Goal: Task Accomplishment & Management: Manage account settings

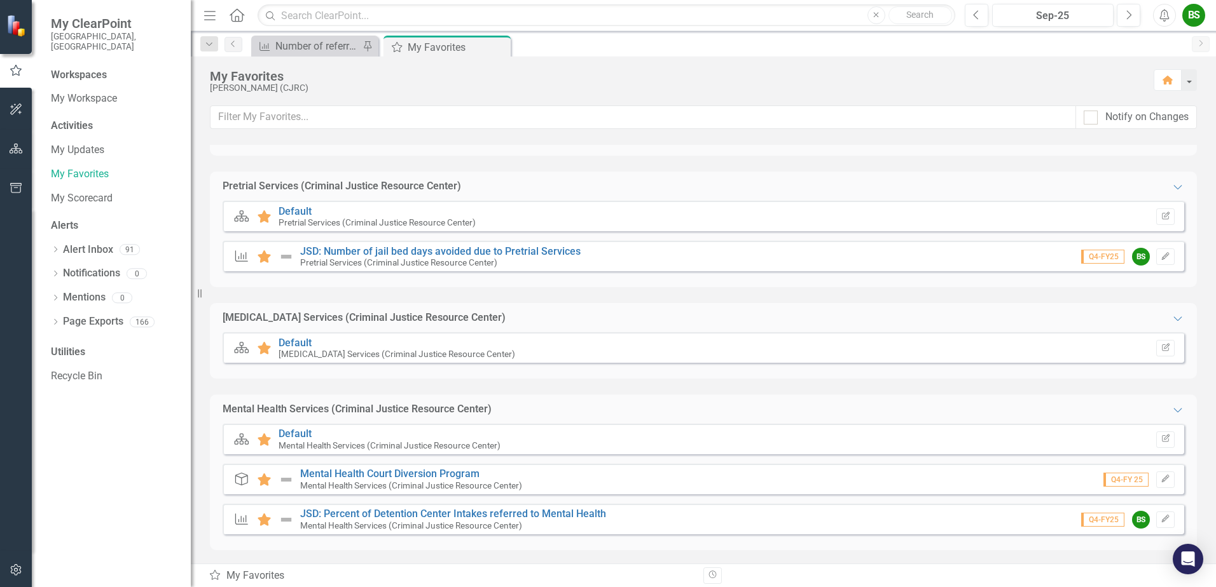
scroll to position [633, 0]
click at [305, 338] on link "Default" at bounding box center [294, 340] width 33 height 12
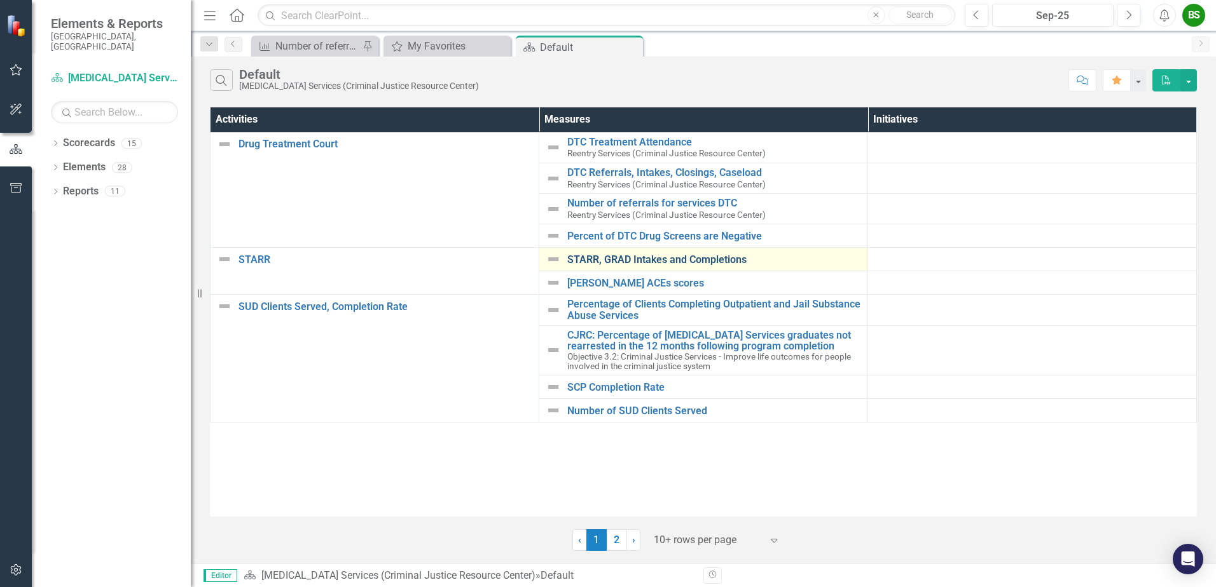
click at [718, 256] on link "STARR, GRAD Intakes and Completions" at bounding box center [714, 259] width 294 height 11
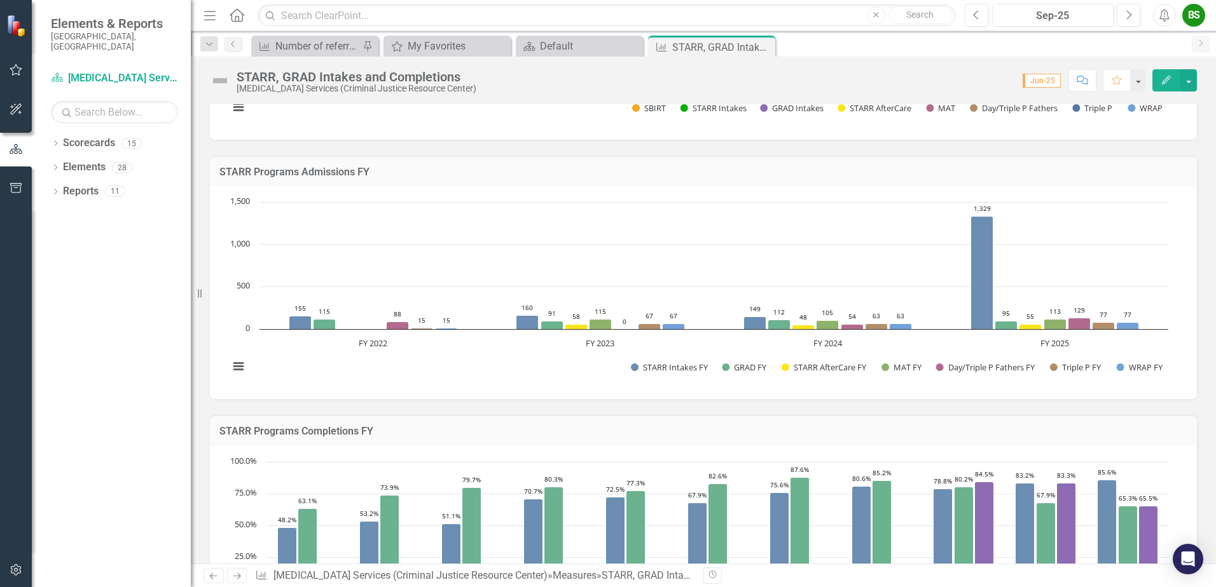
scroll to position [191, 0]
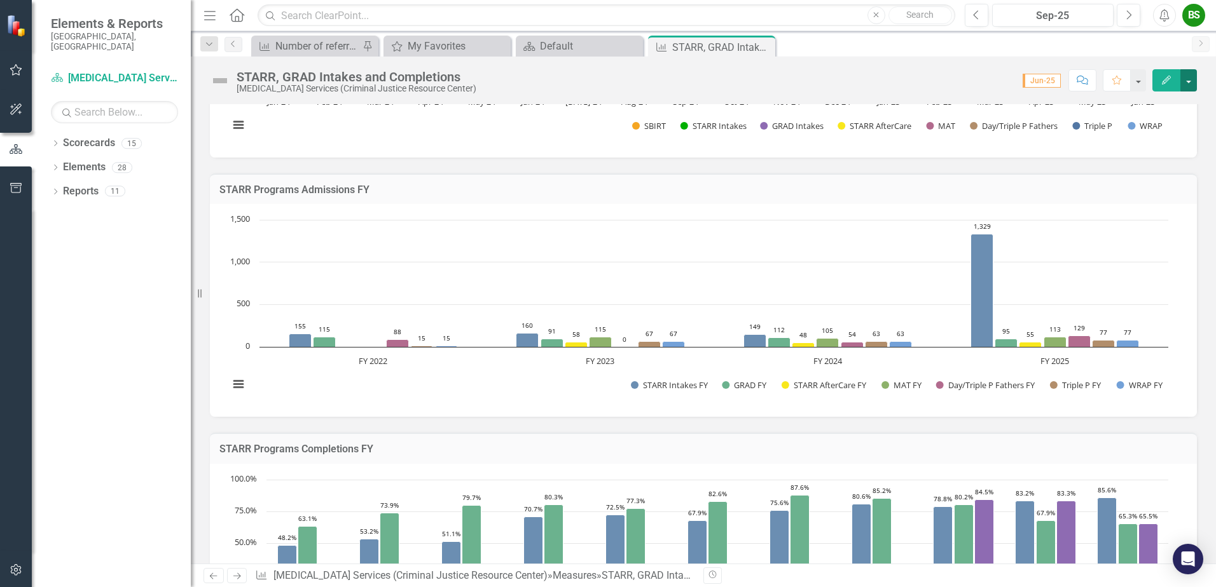
click at [1188, 73] on button "button" at bounding box center [1188, 80] width 17 height 22
click at [1128, 107] on link "Edit Edit Measure" at bounding box center [1134, 104] width 124 height 24
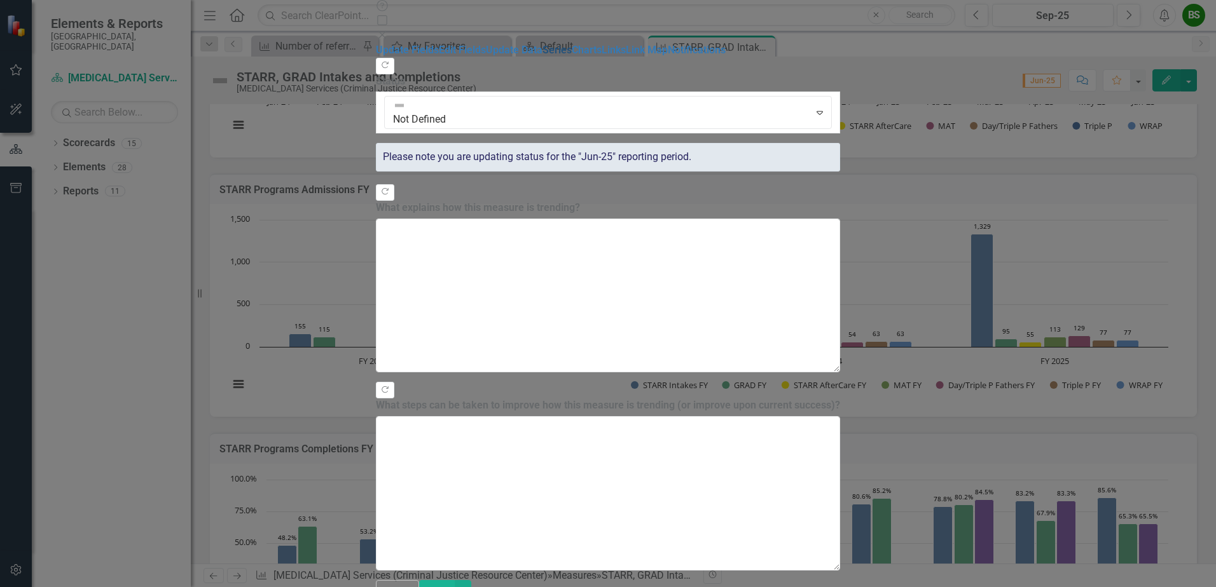
click at [542, 56] on link "Series" at bounding box center [556, 50] width 29 height 12
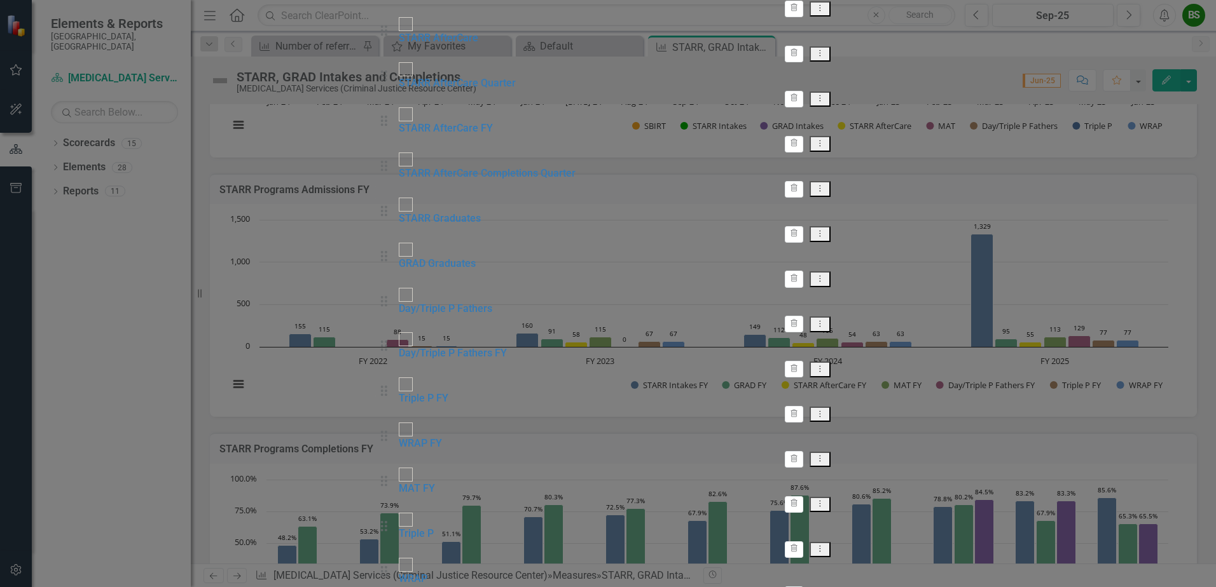
checkbox input "false"
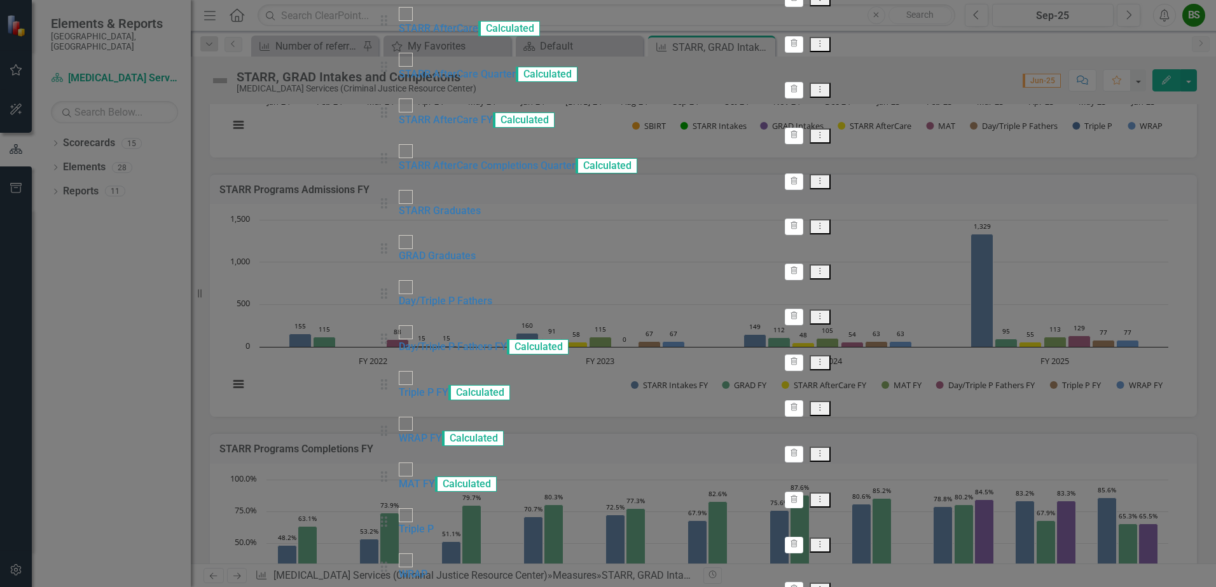
scroll to position [218, 0]
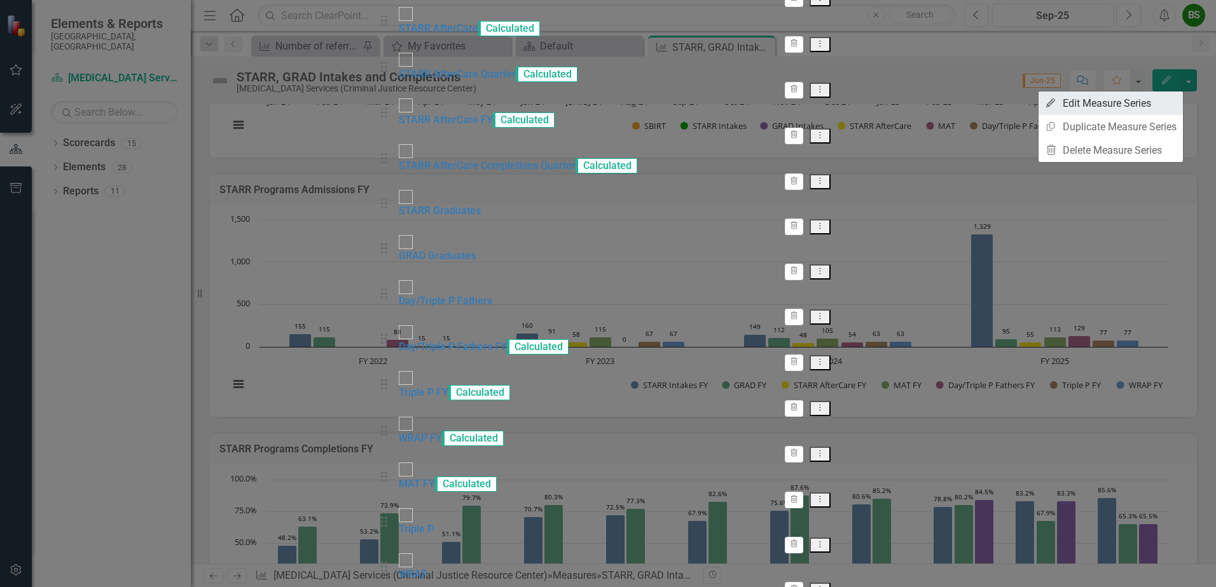
click at [1083, 103] on link "Edit Edit Measure Series" at bounding box center [1110, 104] width 144 height 24
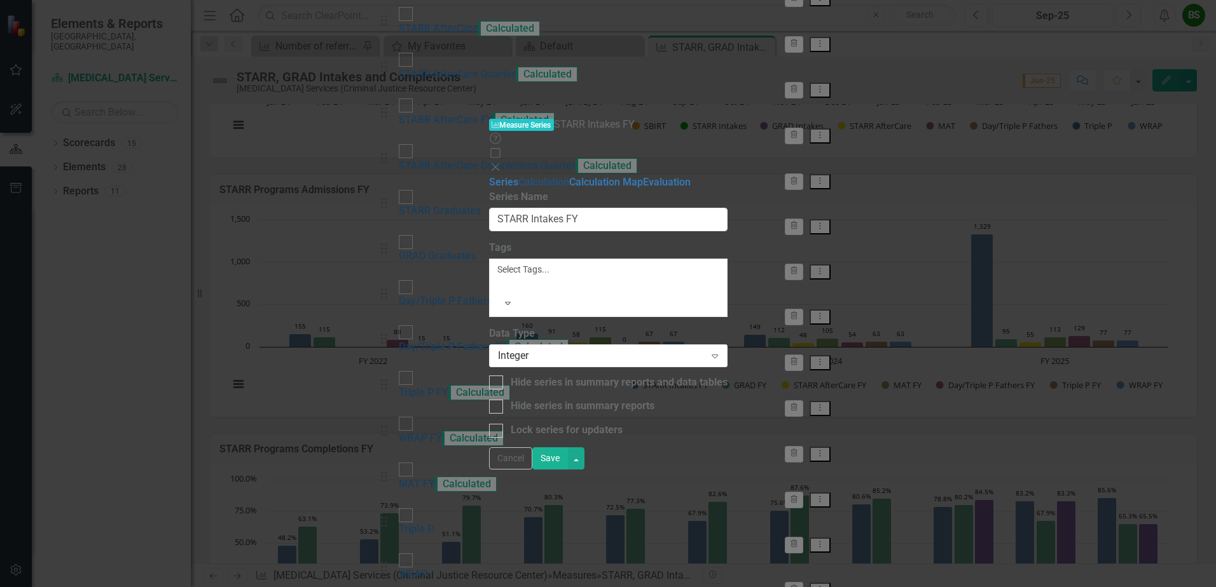
click at [518, 176] on link "Calculation" at bounding box center [543, 182] width 51 height 12
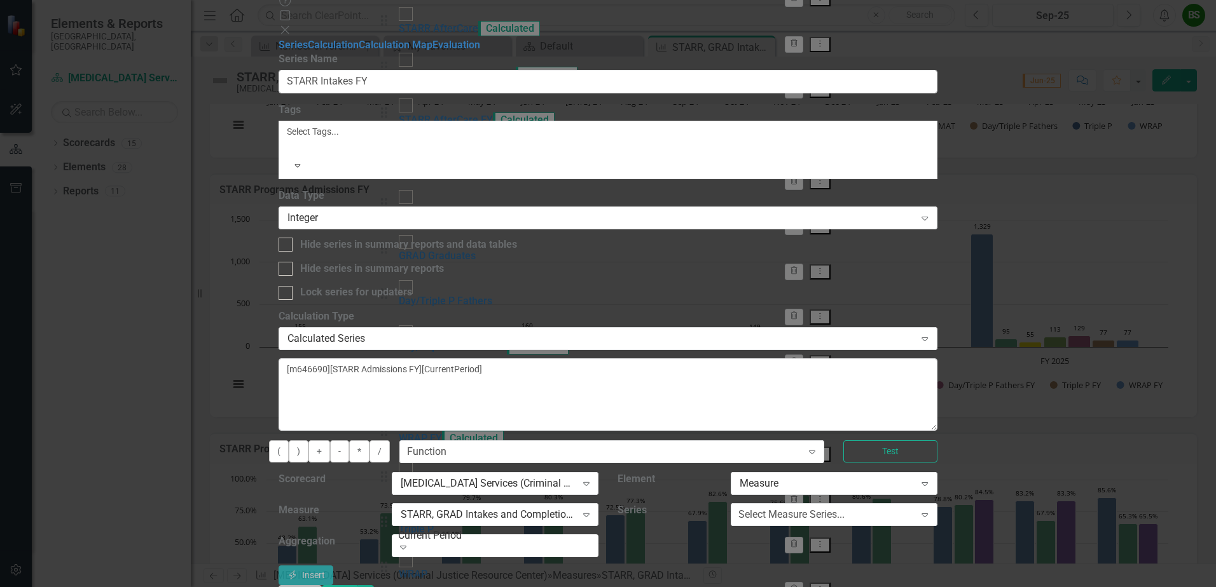
click at [322, 586] on button "Cancel" at bounding box center [299, 597] width 43 height 22
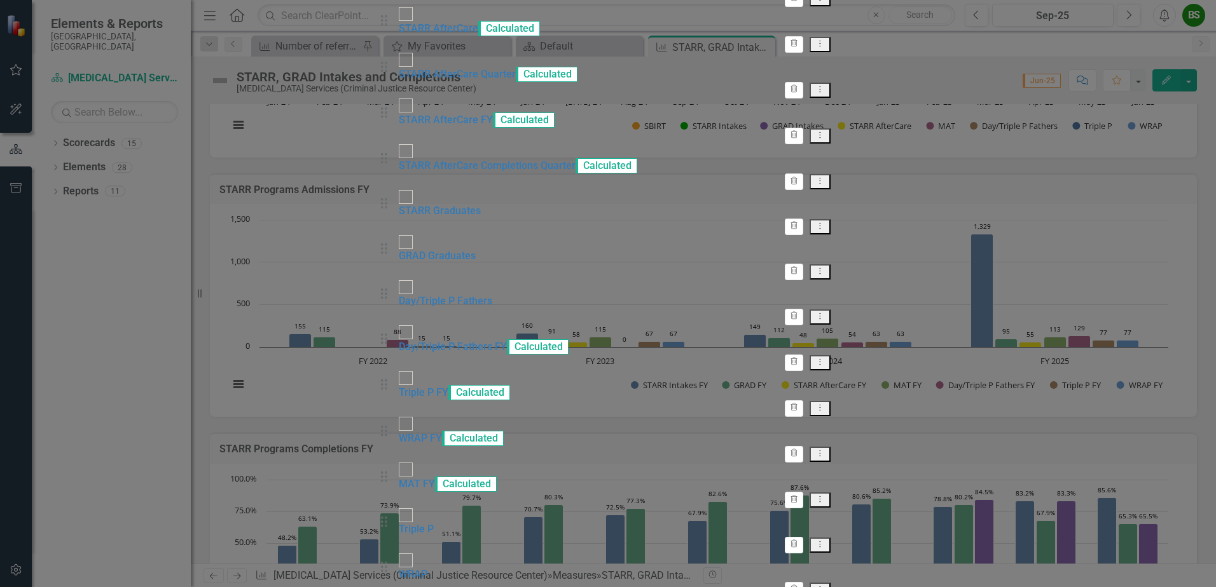
scroll to position [0, 0]
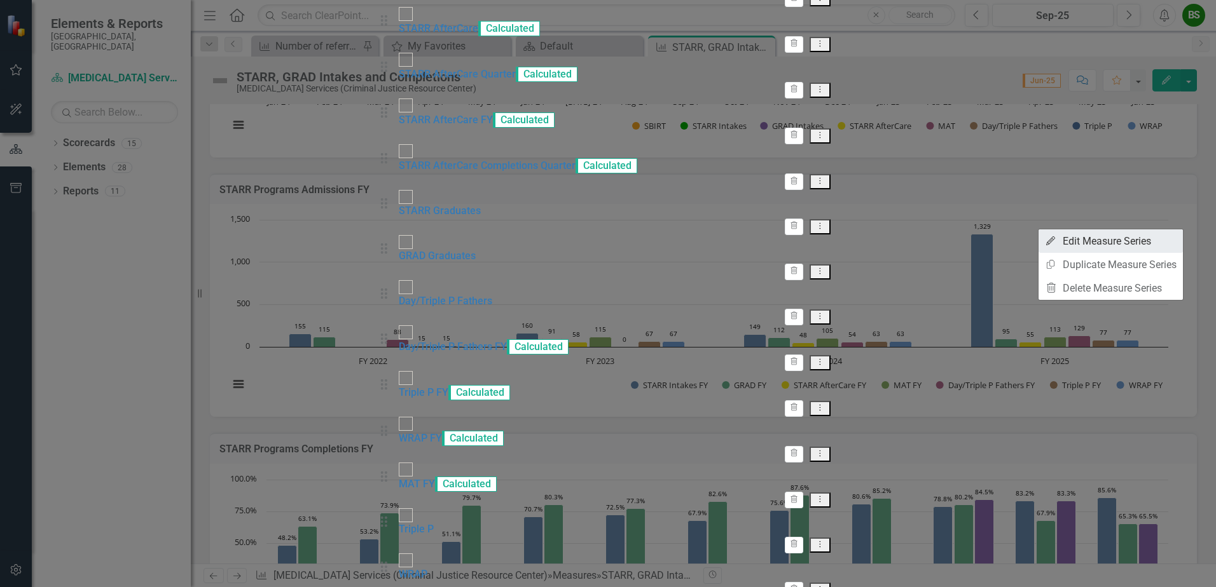
click at [1071, 247] on link "Edit Edit Measure Series" at bounding box center [1110, 242] width 144 height 24
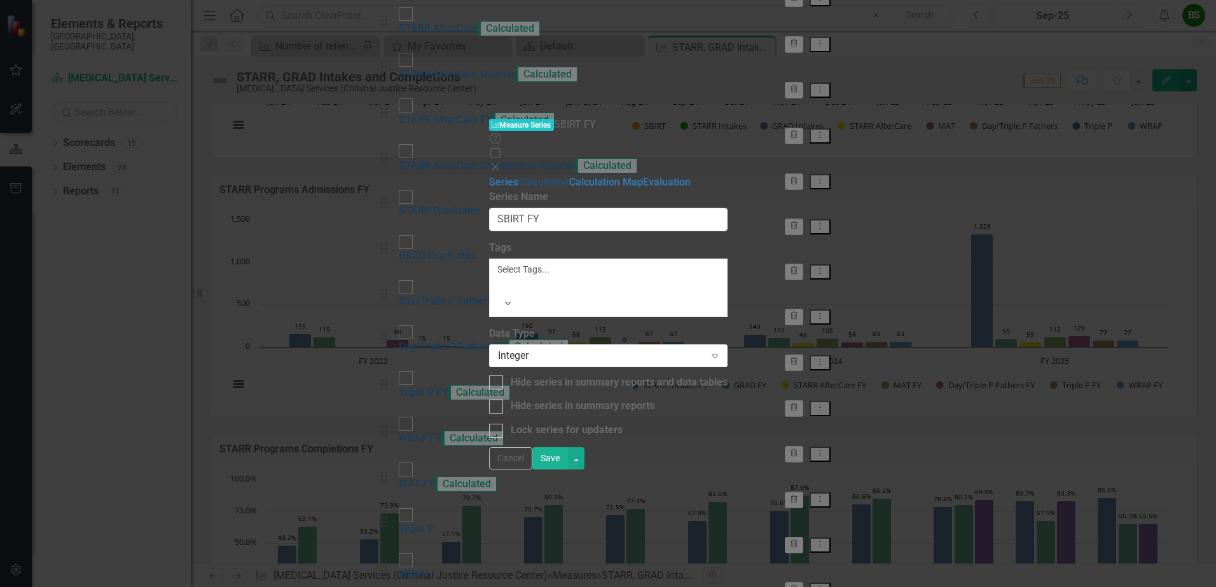
click at [518, 176] on link "Calculation" at bounding box center [543, 182] width 51 height 12
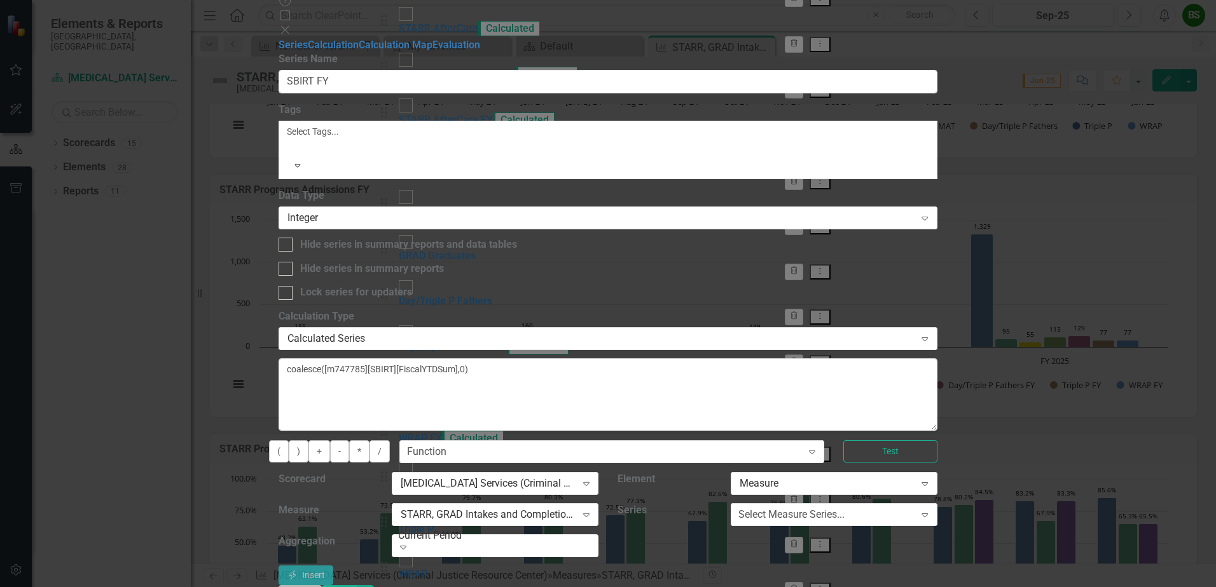
click at [322, 586] on button "Cancel" at bounding box center [299, 597] width 43 height 22
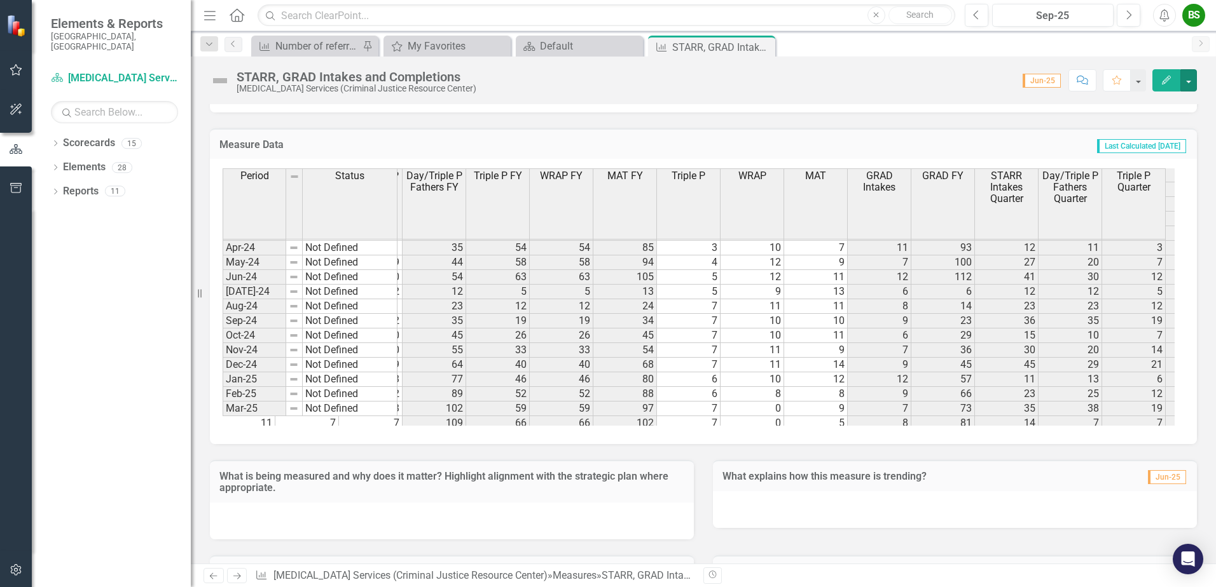
scroll to position [0, 453]
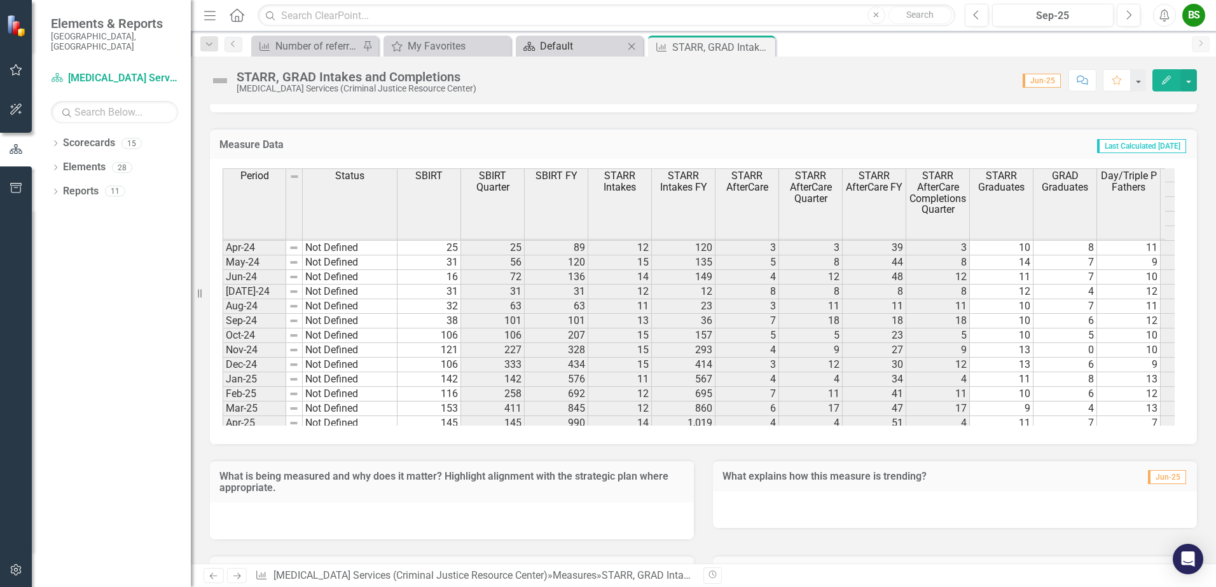
click at [556, 43] on div "Default" at bounding box center [582, 46] width 84 height 16
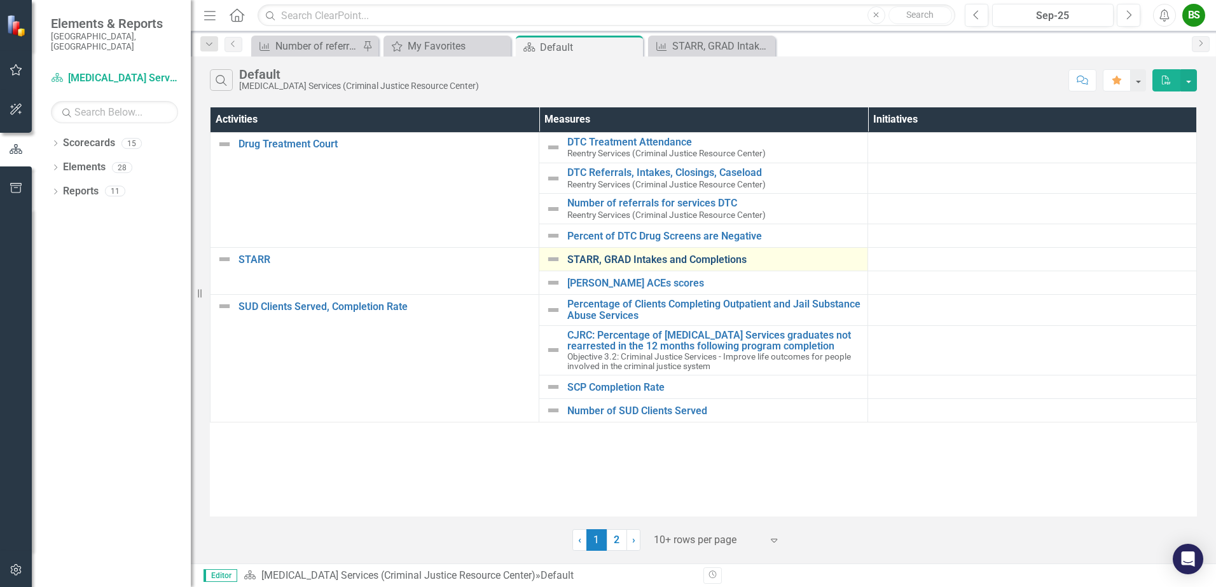
click at [621, 259] on link "STARR, GRAD Intakes and Completions" at bounding box center [714, 259] width 294 height 11
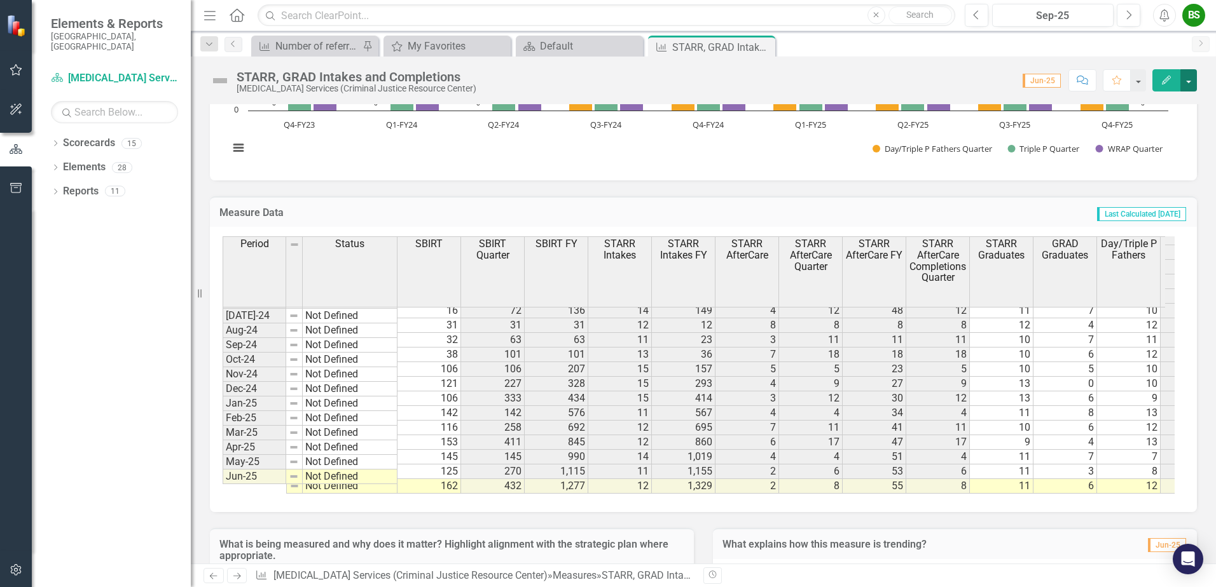
click at [1191, 74] on button "button" at bounding box center [1188, 80] width 17 height 22
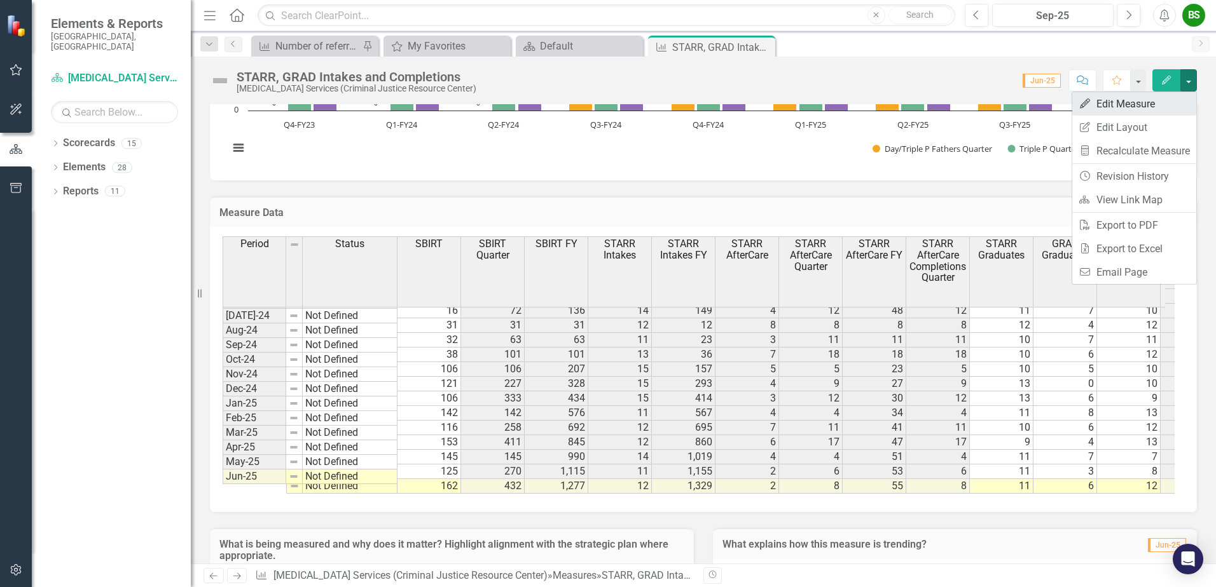
click at [1121, 105] on link "Edit Edit Measure" at bounding box center [1134, 104] width 124 height 24
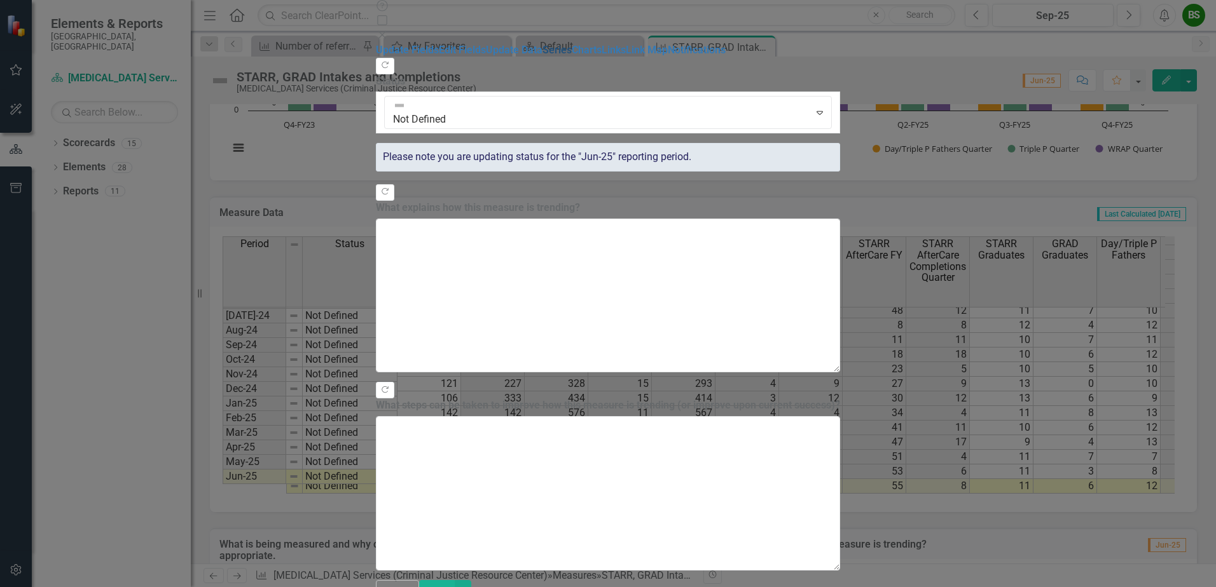
click at [542, 56] on link "Series" at bounding box center [556, 50] width 29 height 12
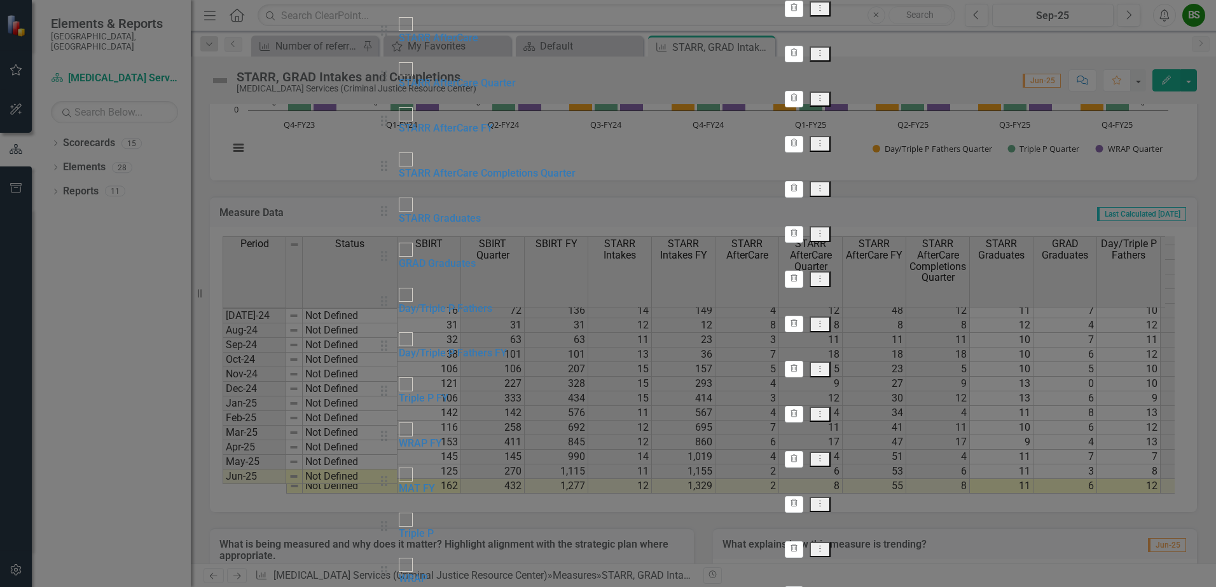
checkbox input "false"
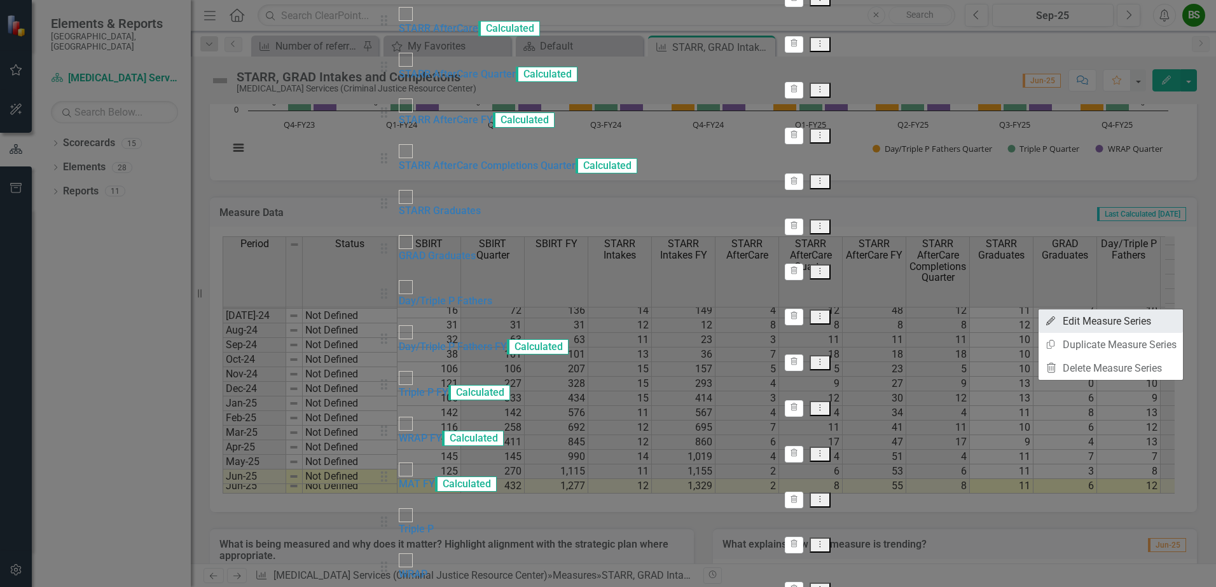
click at [1090, 320] on link "Edit Edit Measure Series" at bounding box center [1110, 322] width 144 height 24
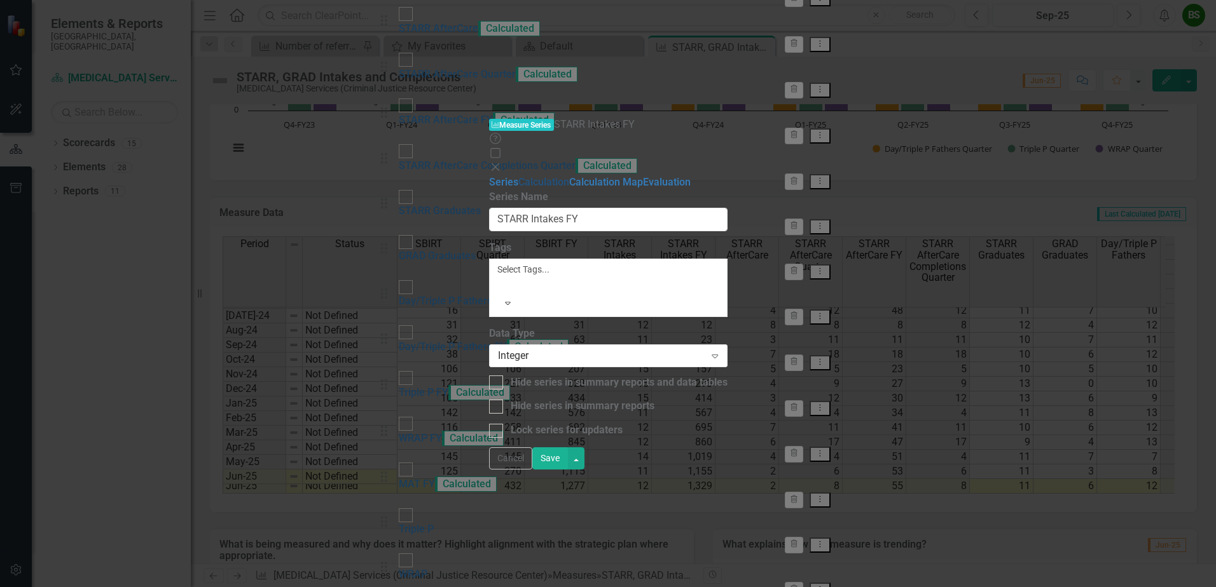
click at [518, 176] on link "Calculation" at bounding box center [543, 182] width 51 height 12
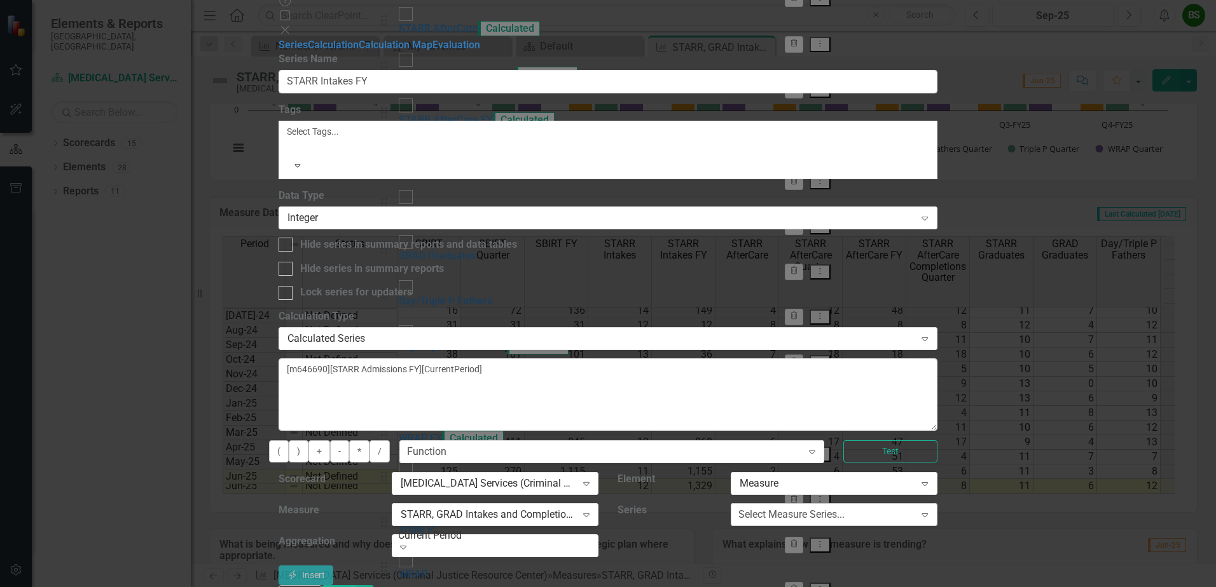
click at [844, 508] on div "Select Measure Series..." at bounding box center [791, 515] width 106 height 15
drag, startPoint x: 627, startPoint y: 103, endPoint x: 363, endPoint y: 97, distance: 263.9
click at [363, 97] on div "Series Calculation Calculation Map Evaluation From this page, you can edit the …" at bounding box center [607, 311] width 658 height 547
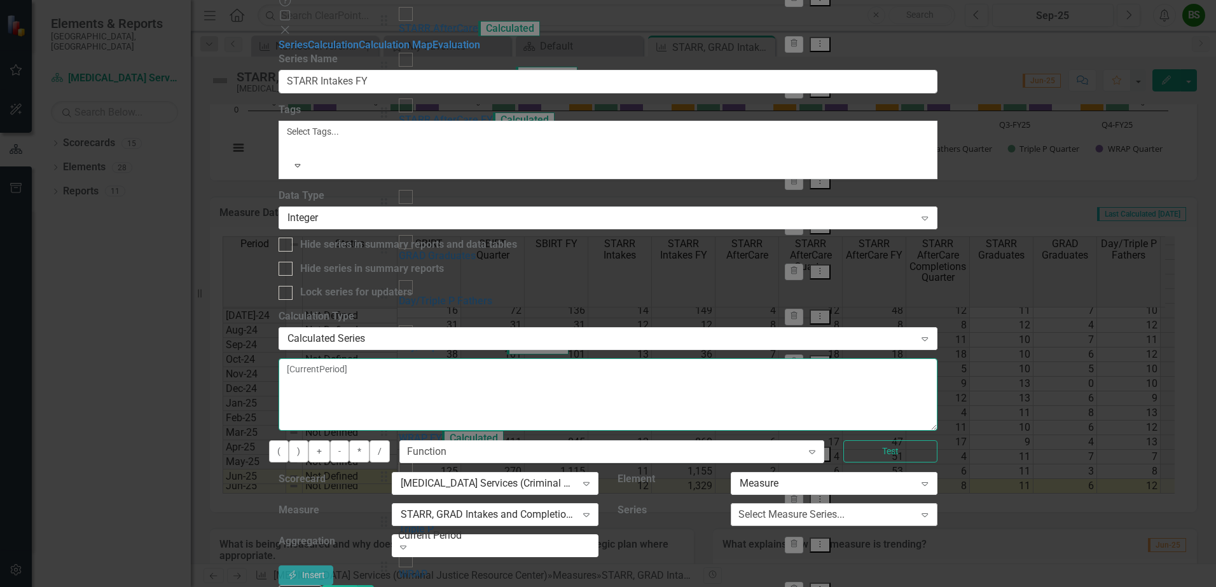
type textarea "[CurrentPeriod]"
click at [844, 508] on div "Select Measure Series..." at bounding box center [791, 515] width 106 height 15
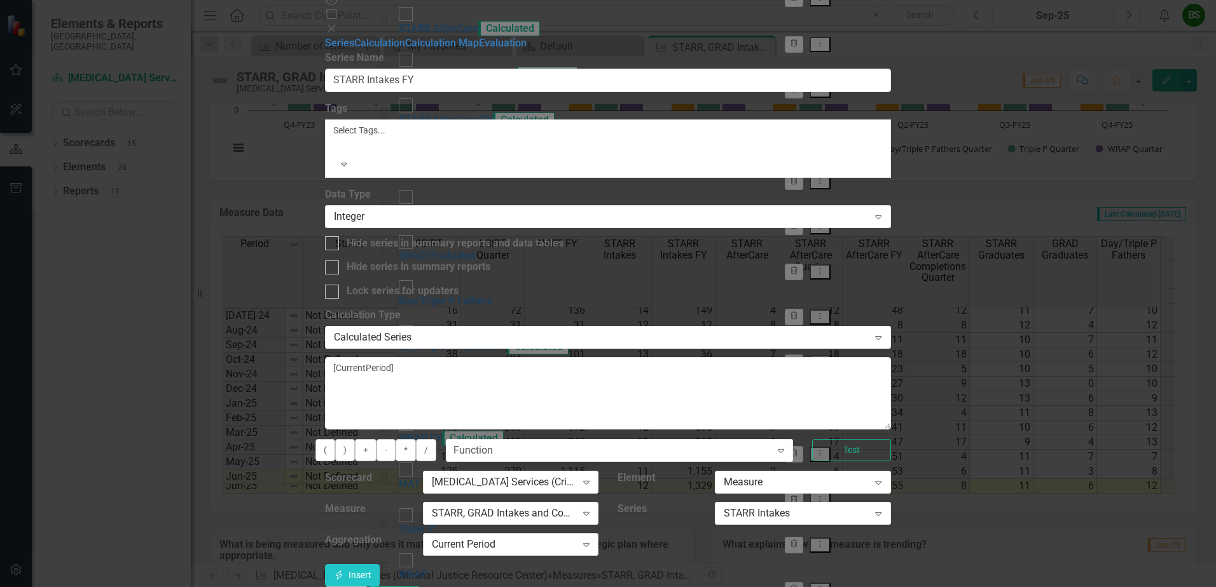
click at [576, 538] on div "Current Period" at bounding box center [504, 545] width 144 height 15
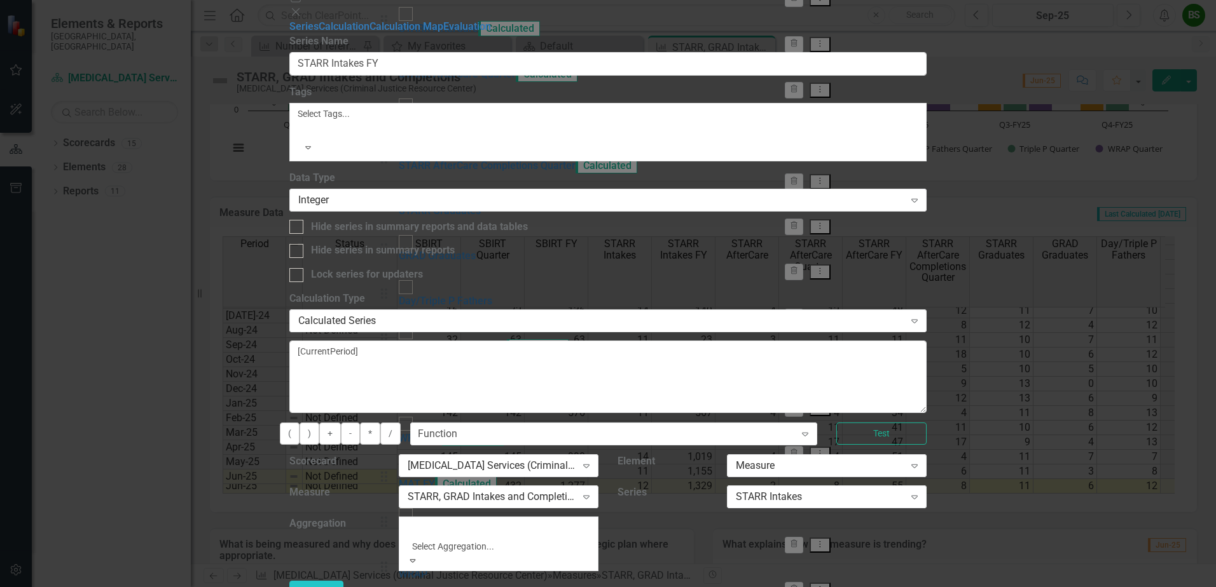
scroll to position [64, 0]
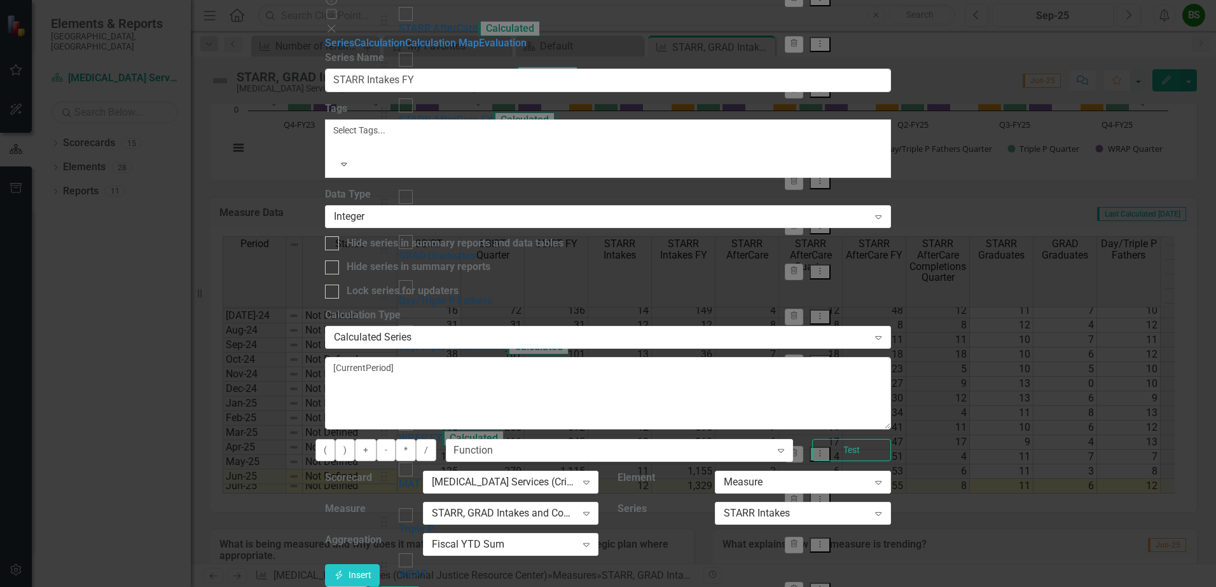
click at [404, 587] on button "Save" at bounding box center [386, 598] width 36 height 22
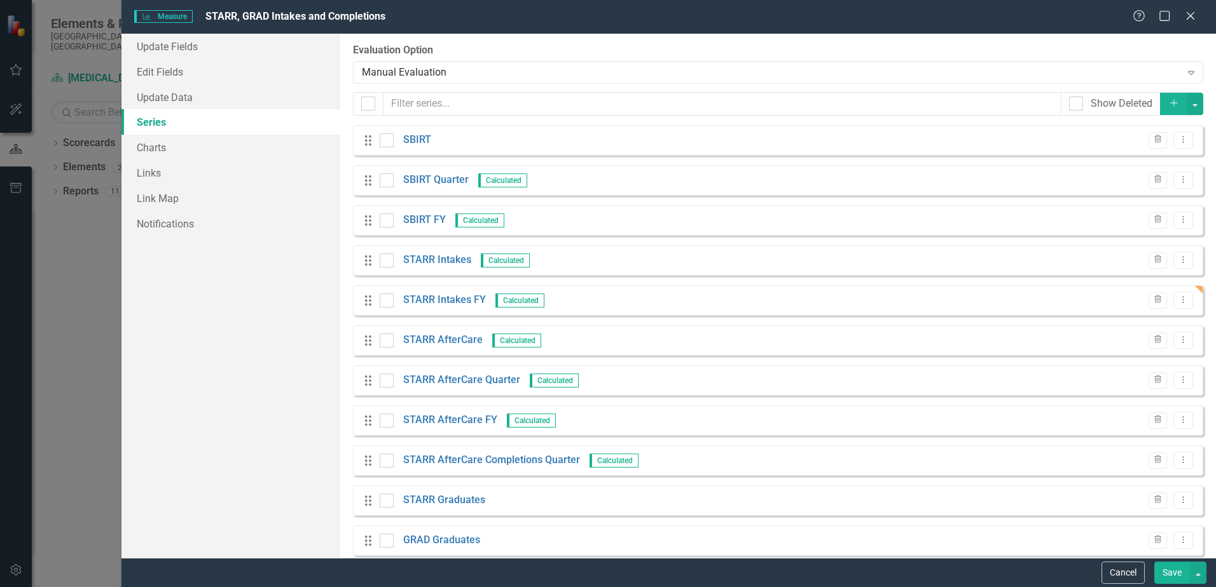
scroll to position [965, 0]
click at [1176, 568] on button "Save" at bounding box center [1172, 573] width 36 height 22
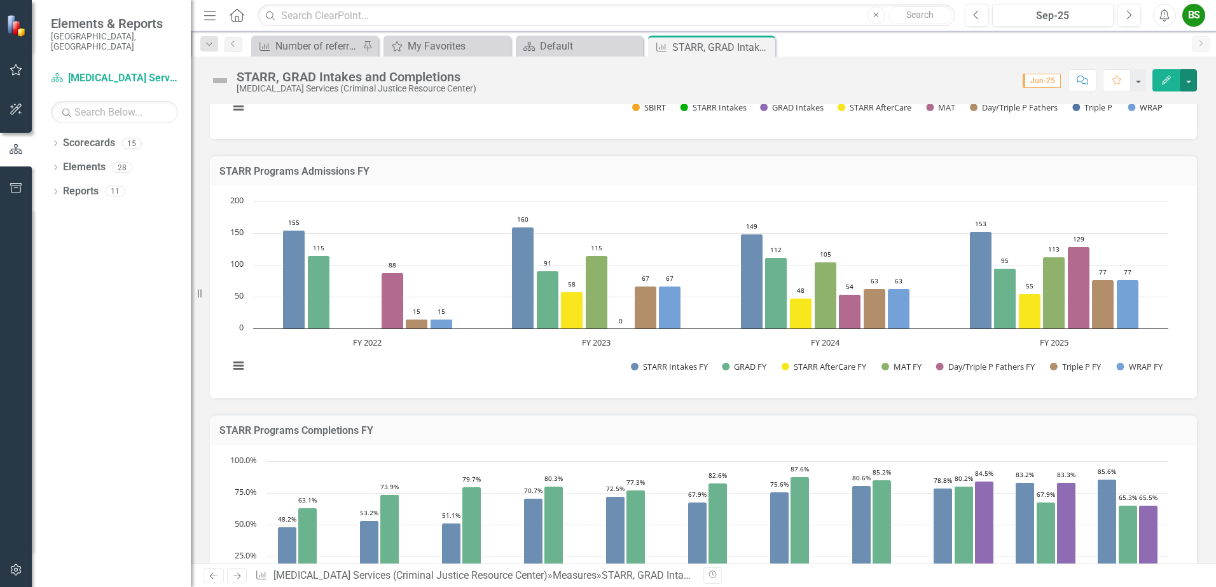
scroll to position [79, 0]
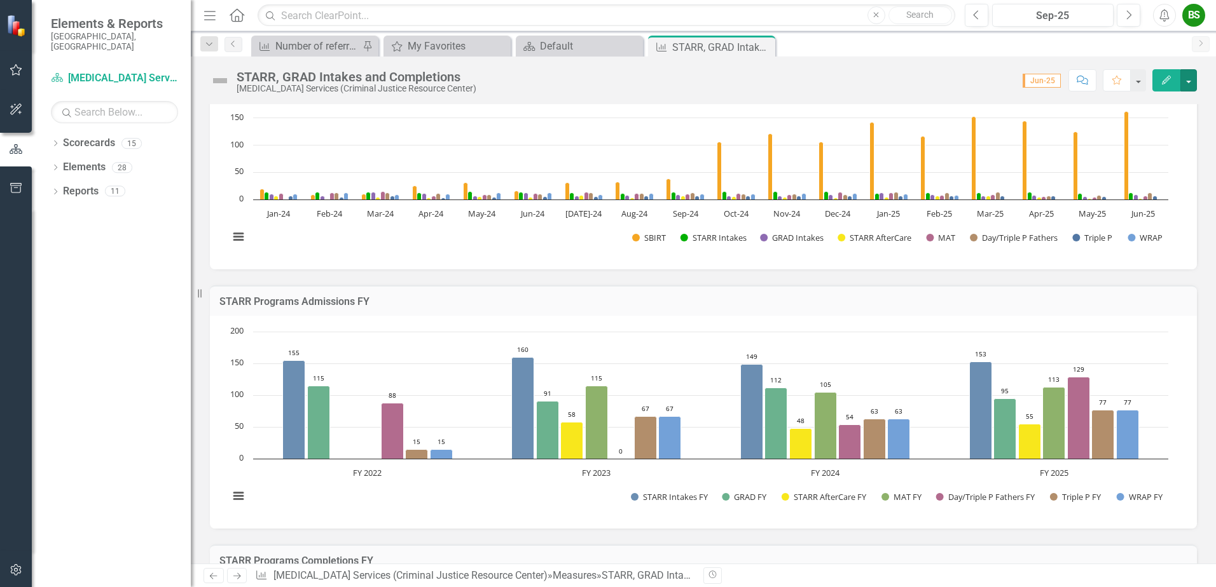
click at [1153, 347] on rect "Interactive chart" at bounding box center [699, 421] width 952 height 191
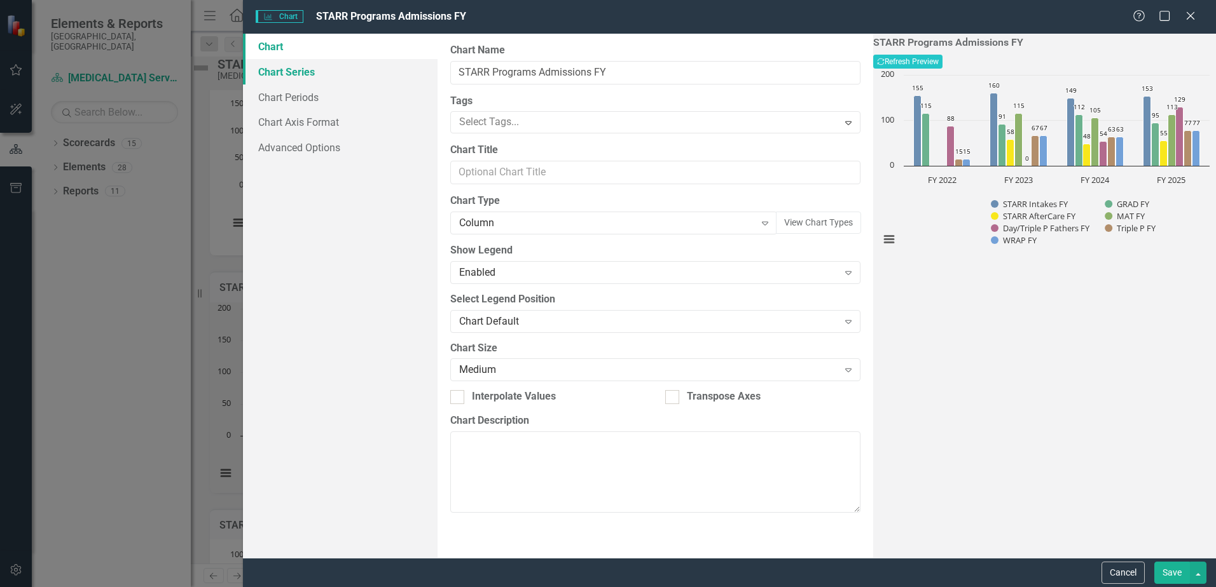
click at [296, 70] on link "Chart Series" at bounding box center [340, 71] width 195 height 25
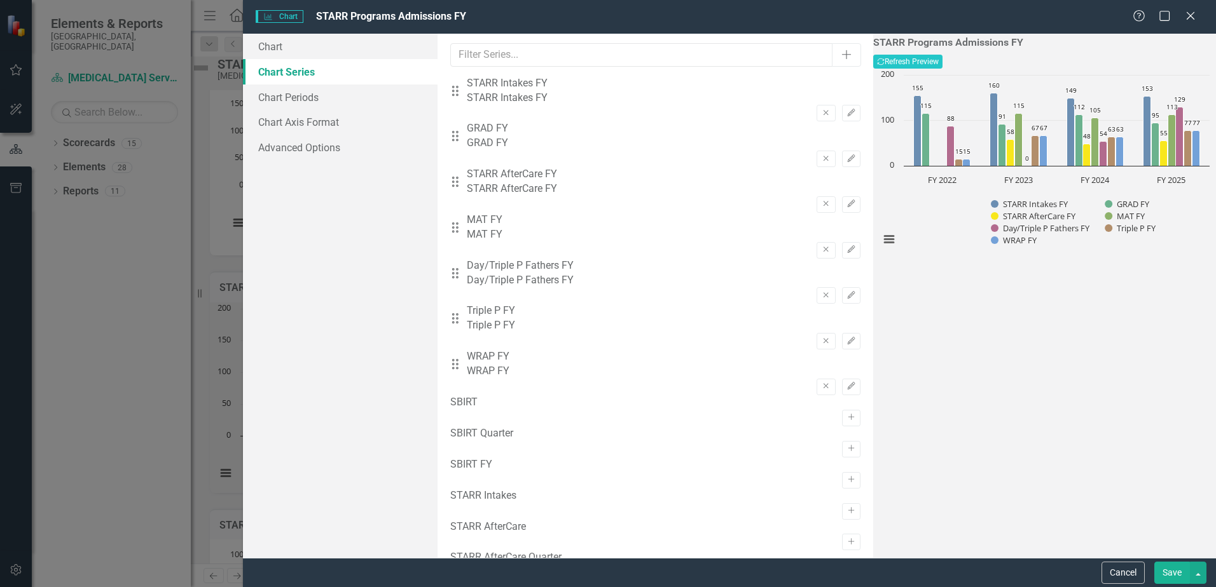
click at [691, 473] on div "SBIRT FY Activate" at bounding box center [655, 473] width 410 height 31
click at [846, 477] on icon "Activate" at bounding box center [851, 480] width 10 height 8
drag, startPoint x: 625, startPoint y: 413, endPoint x: 570, endPoint y: 102, distance: 315.2
click at [570, 102] on div "Drag STARR Intakes FY STARR Intakes FY Remove Edit Drag GRAD FY GRAD FY Remove …" at bounding box center [655, 258] width 410 height 365
drag, startPoint x: 505, startPoint y: 401, endPoint x: 499, endPoint y: 373, distance: 28.6
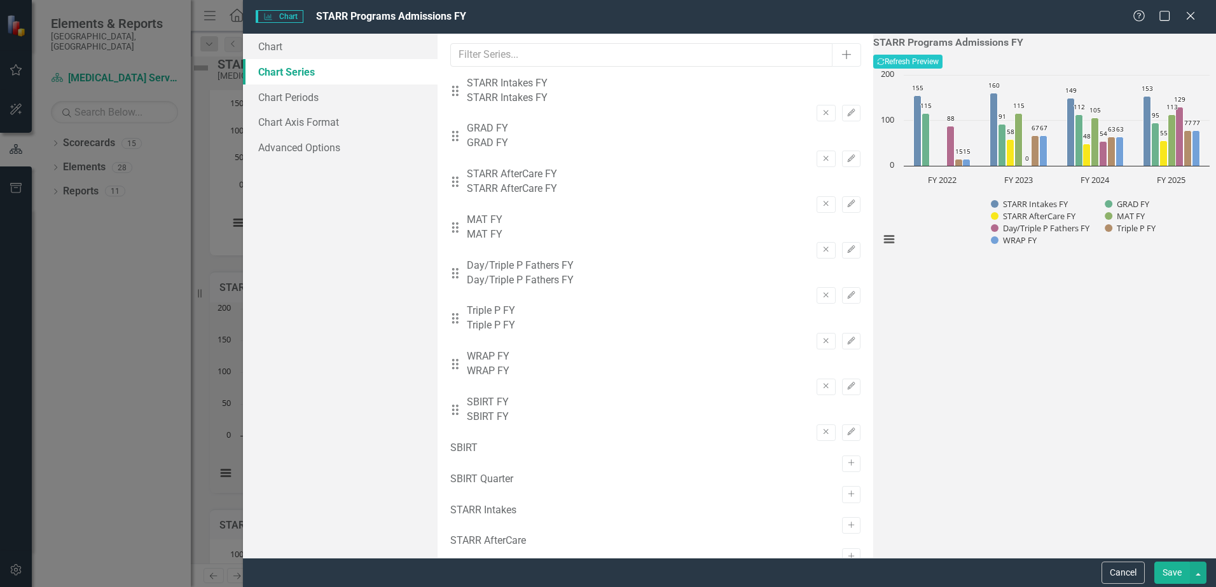
click at [501, 364] on div "Drag STARR Intakes FY STARR Intakes FY Remove Edit Drag GRAD FY GRAD FY Remove …" at bounding box center [655, 258] width 410 height 365
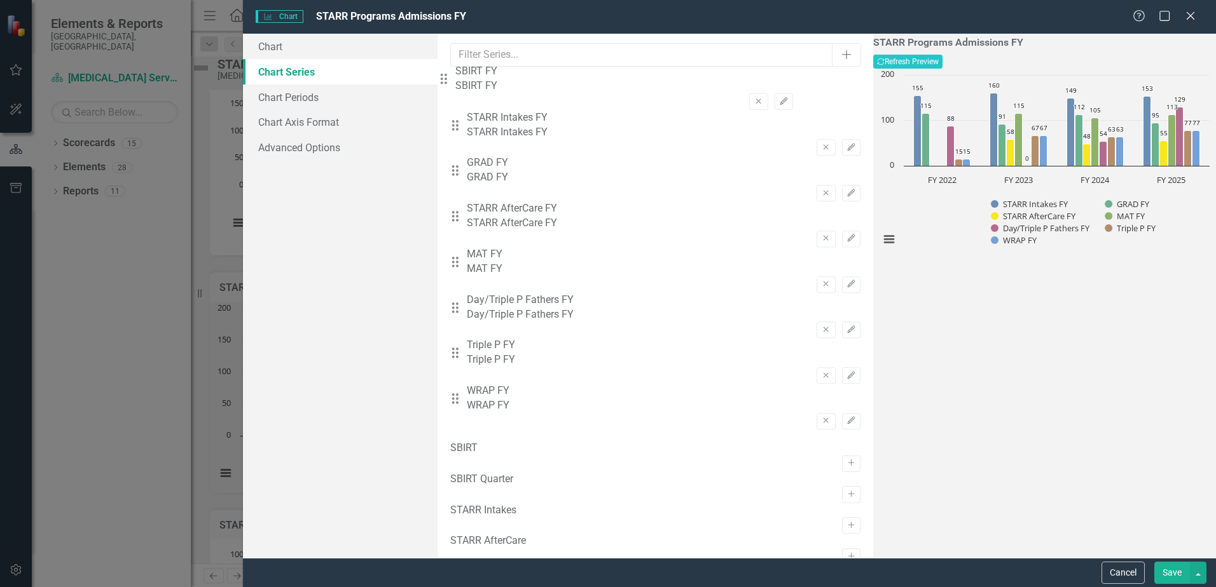
drag, startPoint x: 466, startPoint y: 402, endPoint x: 455, endPoint y: 82, distance: 320.0
click at [455, 82] on div "Drag STARR Intakes FY STARR Intakes FY Remove Edit Drag GRAD FY GRAD FY Remove …" at bounding box center [655, 258] width 410 height 365
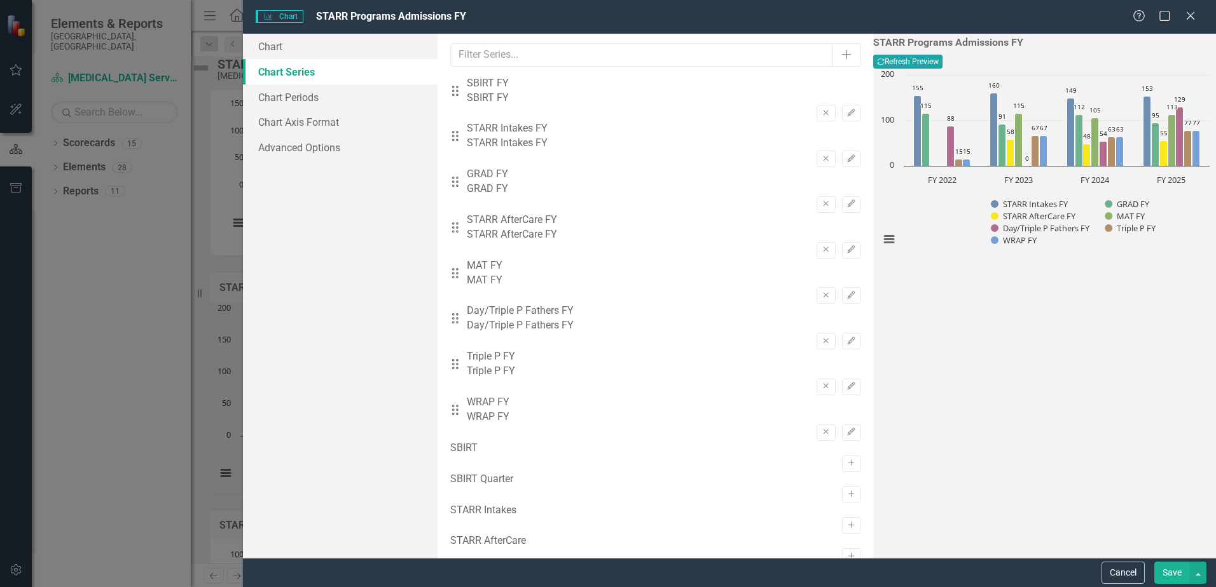
click at [942, 65] on button "Recalculate Refresh Preview" at bounding box center [907, 62] width 69 height 14
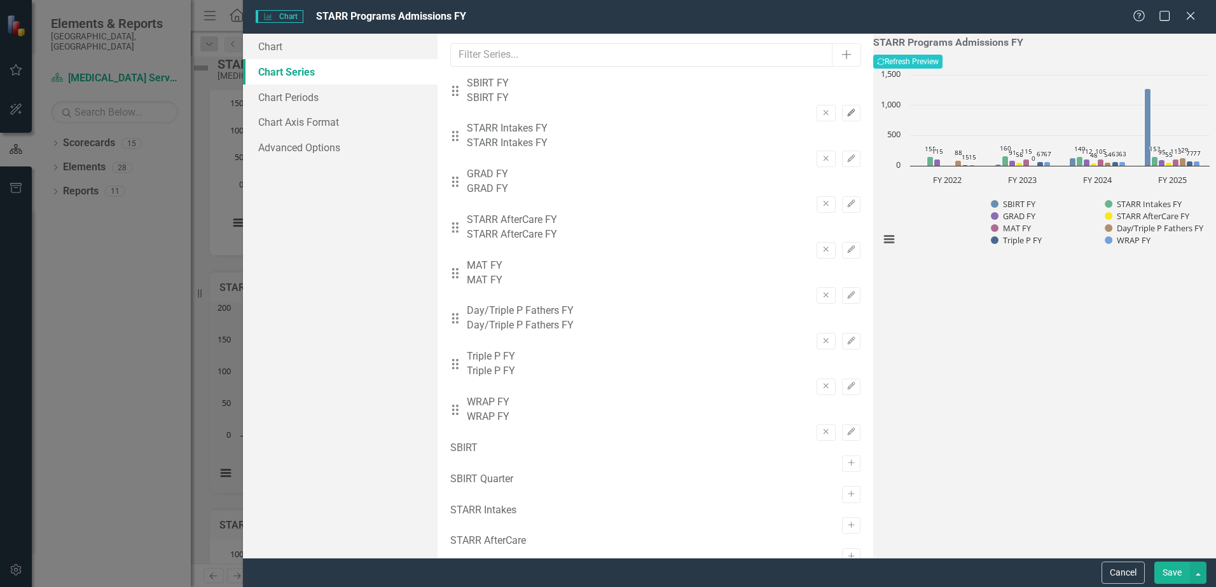
click at [842, 105] on button "Edit" at bounding box center [851, 113] width 18 height 17
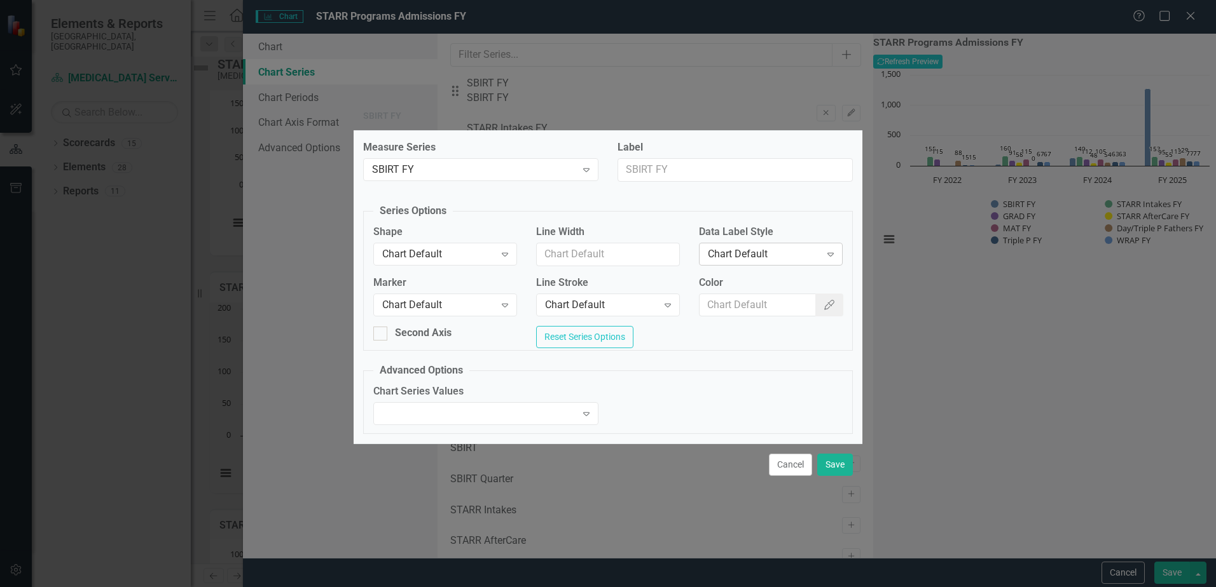
click at [778, 255] on div "Chart Default" at bounding box center [764, 254] width 113 height 15
click at [830, 468] on button "Save" at bounding box center [835, 465] width 36 height 22
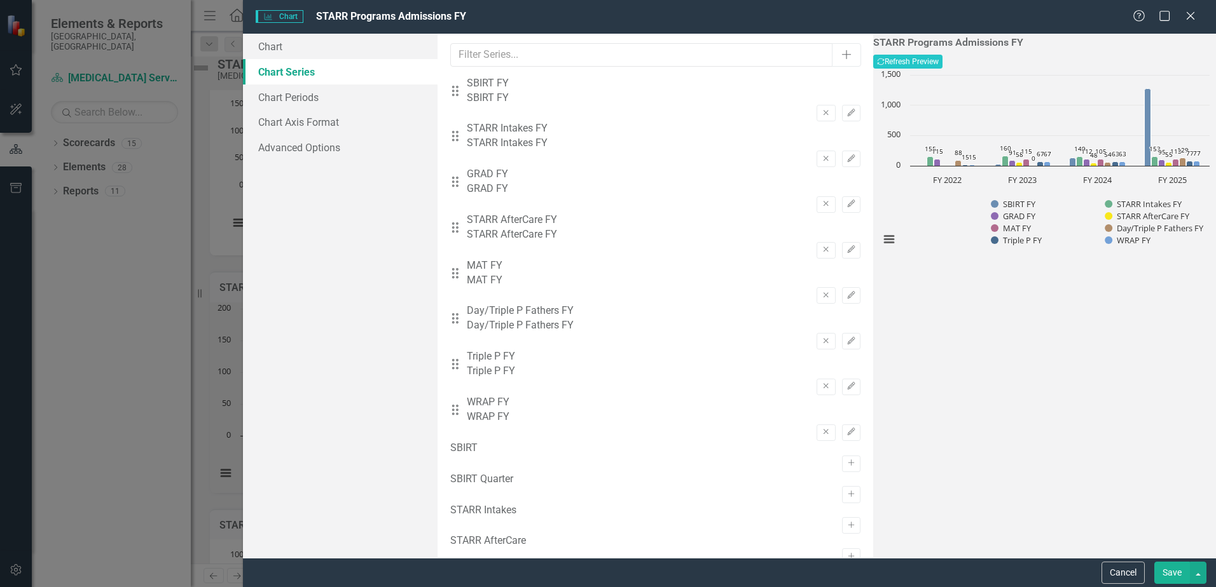
click at [1171, 573] on button "Save" at bounding box center [1172, 573] width 36 height 22
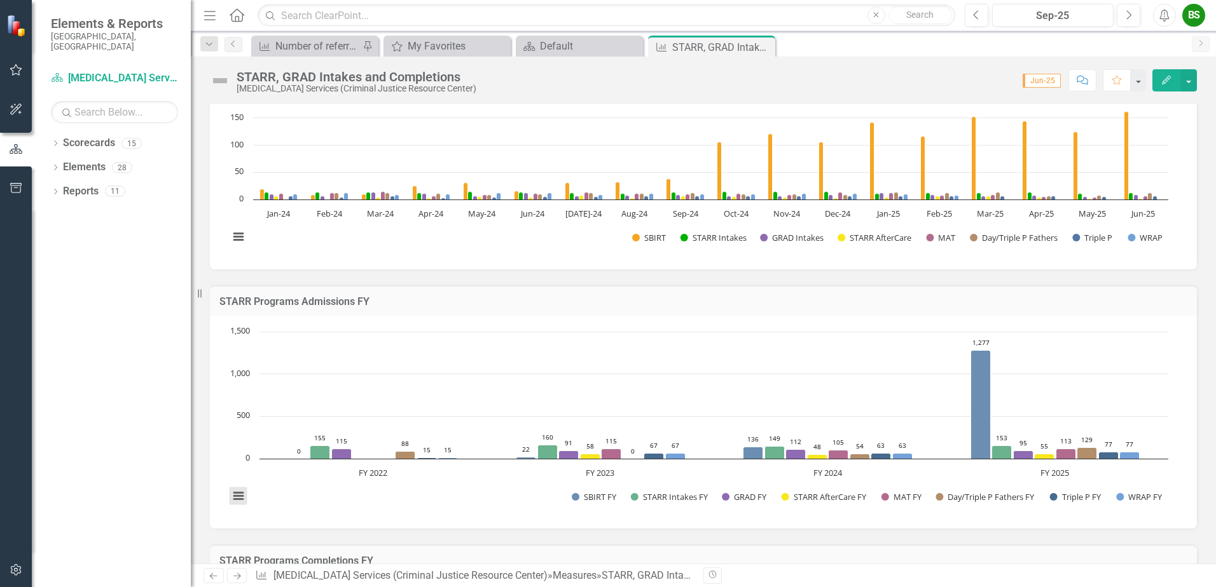
click at [239, 499] on button "View chart menu, Chart" at bounding box center [239, 497] width 18 height 18
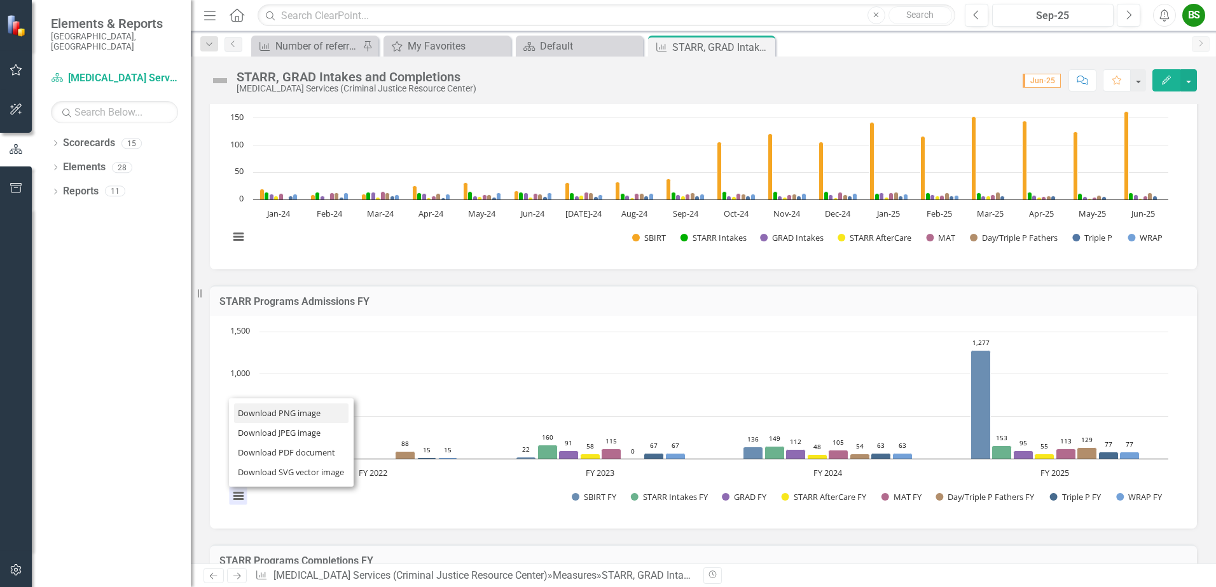
click at [268, 415] on li "Download PNG image" at bounding box center [291, 414] width 114 height 20
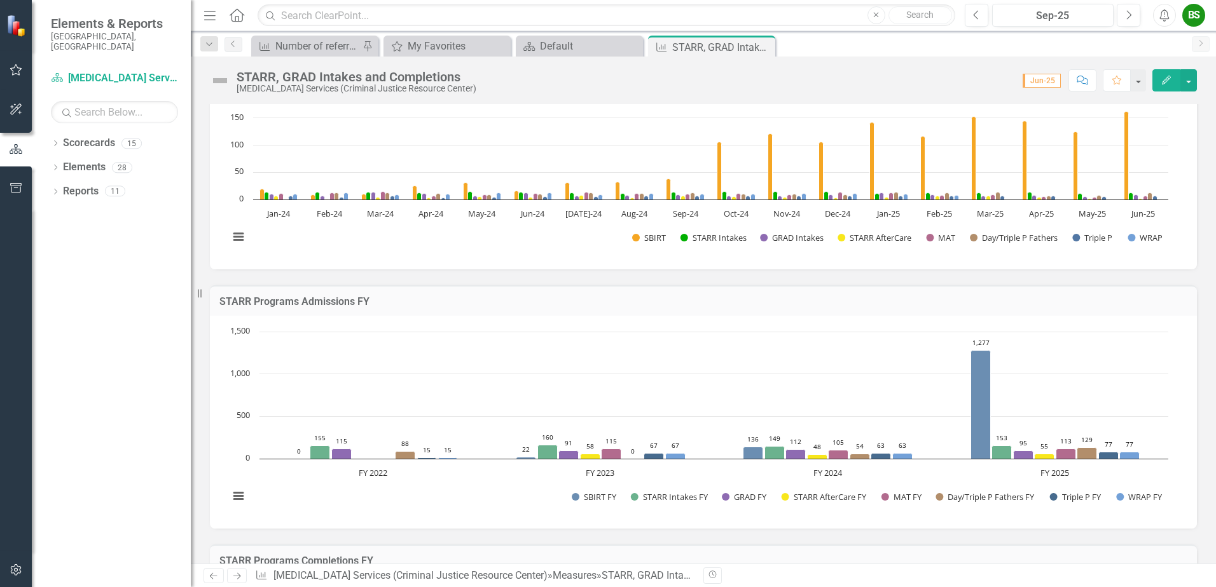
click at [1131, 346] on rect "Interactive chart" at bounding box center [699, 421] width 952 height 191
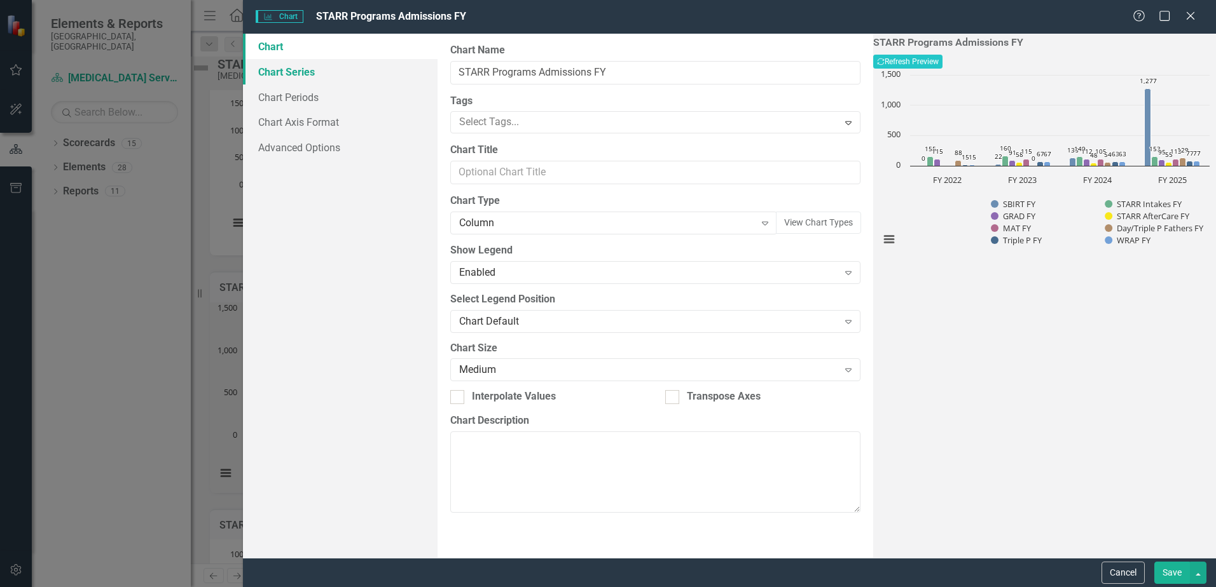
click at [283, 67] on link "Chart Series" at bounding box center [340, 71] width 195 height 25
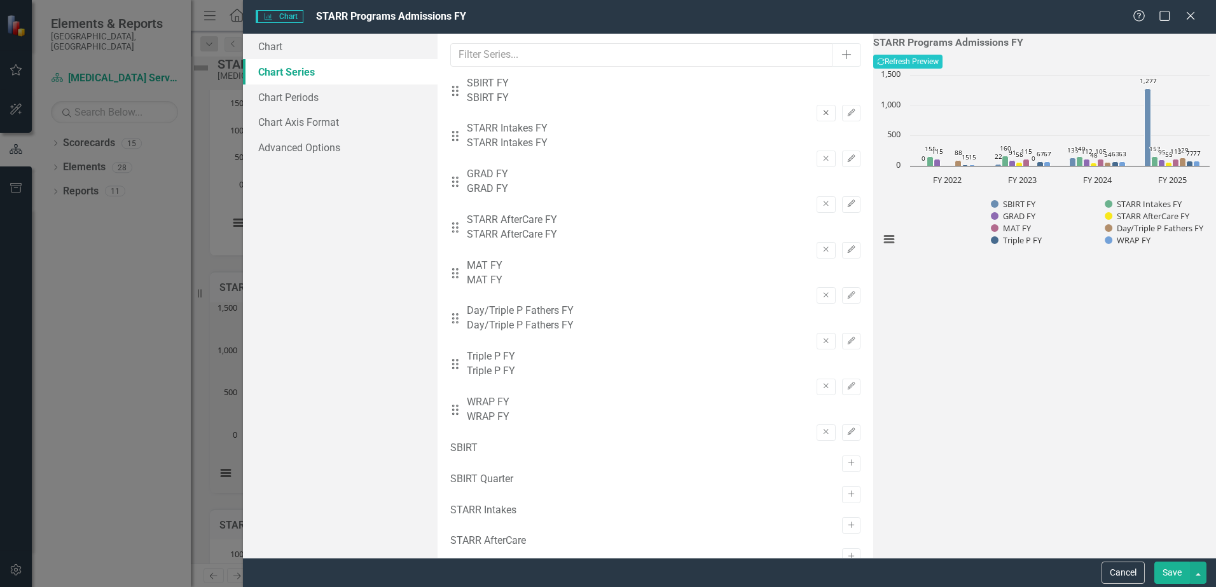
click at [821, 109] on icon "Remove" at bounding box center [826, 113] width 10 height 8
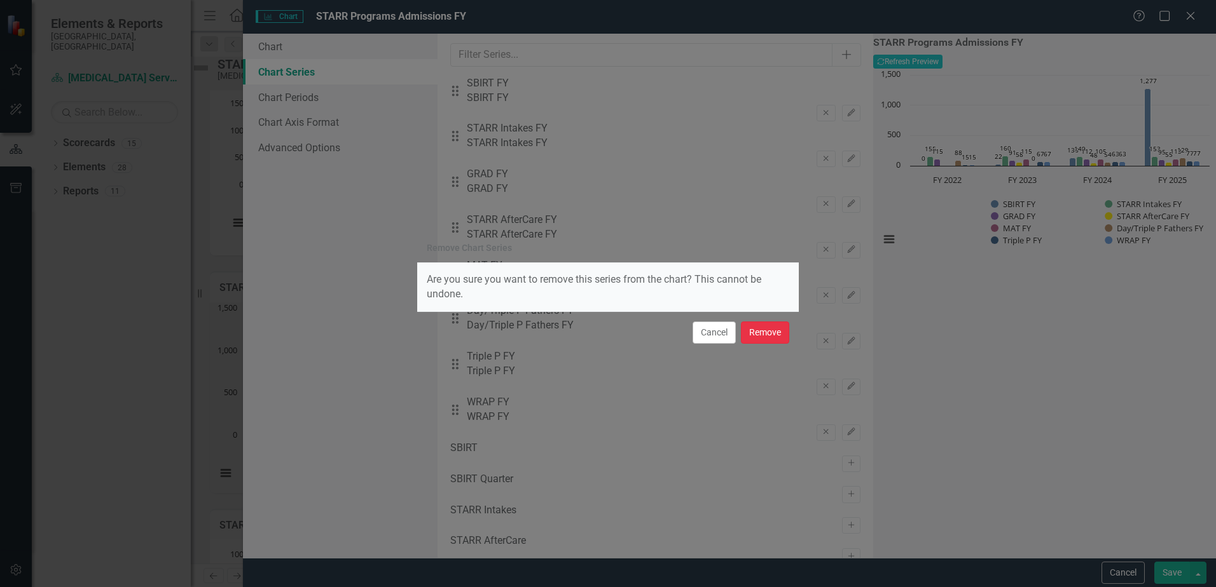
click at [770, 333] on button "Remove" at bounding box center [765, 333] width 48 height 22
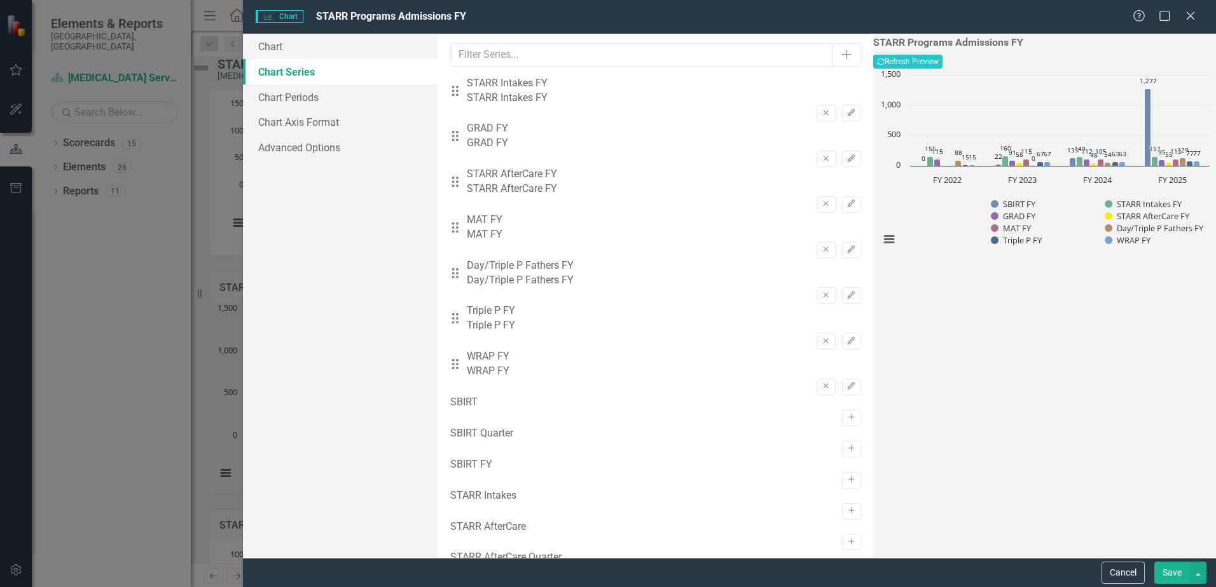
click at [1167, 573] on button "Save" at bounding box center [1172, 573] width 36 height 22
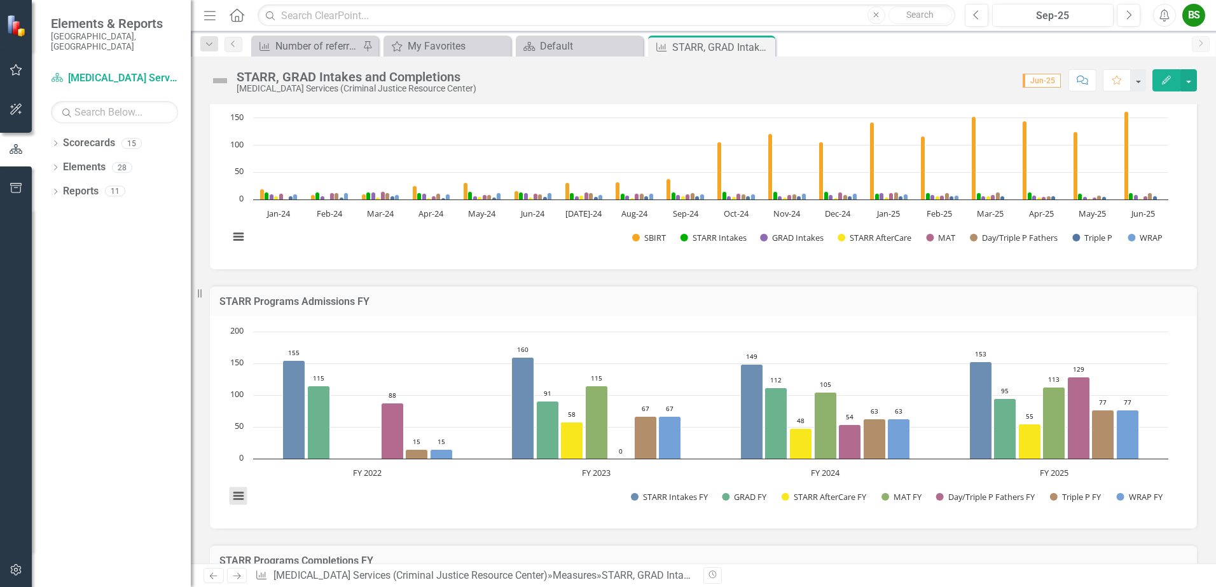
click at [236, 500] on button "View chart menu, Chart" at bounding box center [239, 497] width 18 height 18
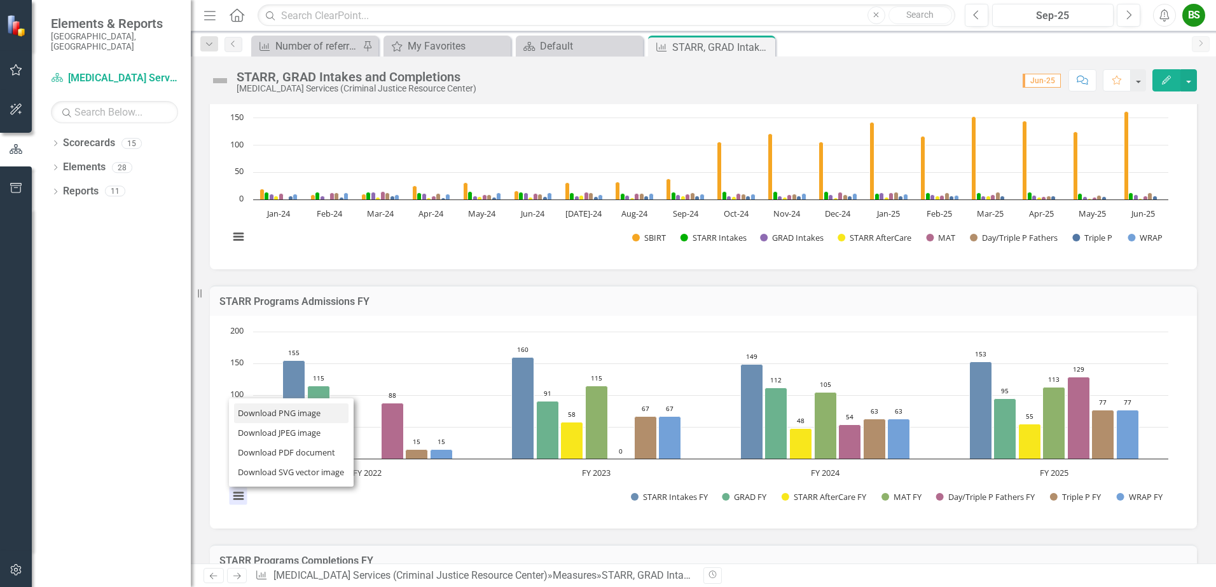
click at [264, 411] on li "Download PNG image" at bounding box center [291, 414] width 114 height 20
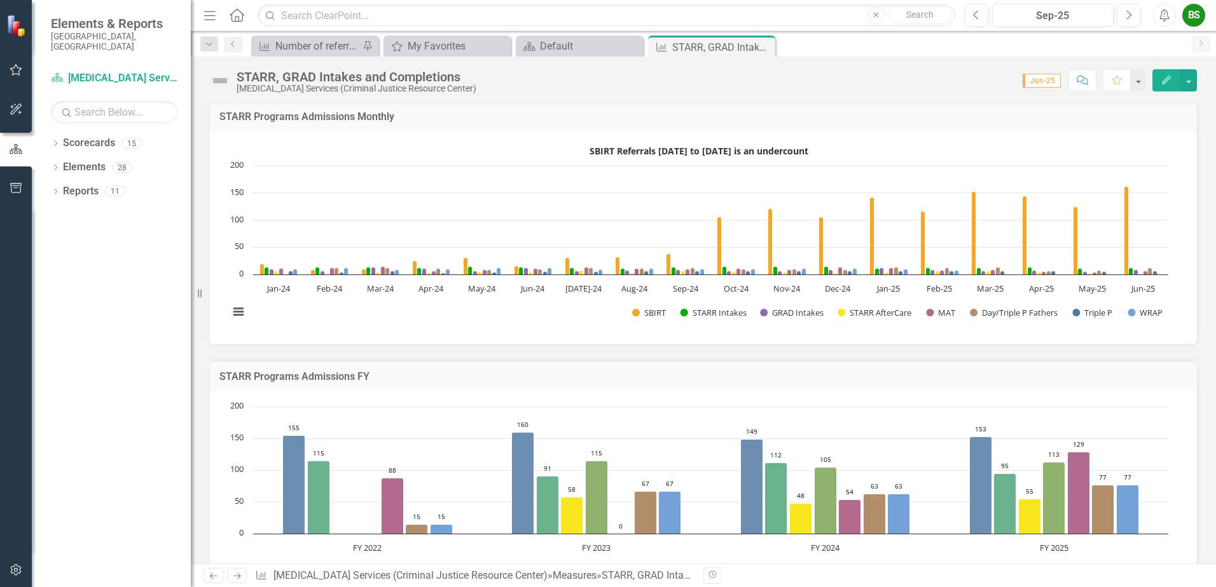
scroll to position [0, 0]
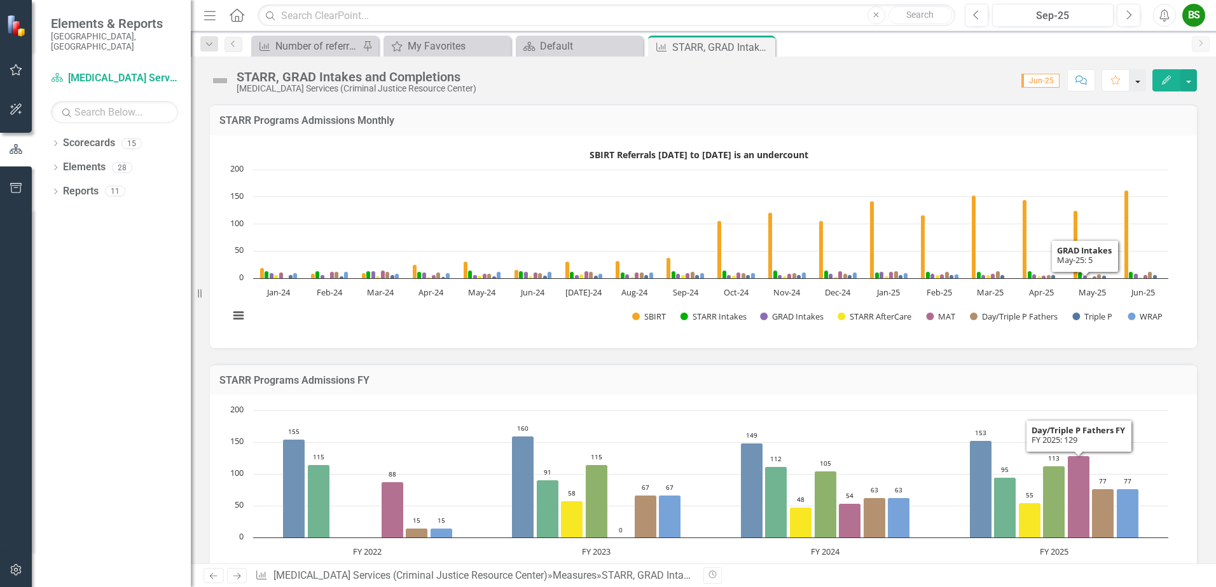
click at [1137, 75] on button "button" at bounding box center [1137, 80] width 17 height 22
click at [1196, 5] on div "BS" at bounding box center [1193, 15] width 23 height 23
